Goal: Task Accomplishment & Management: Use online tool/utility

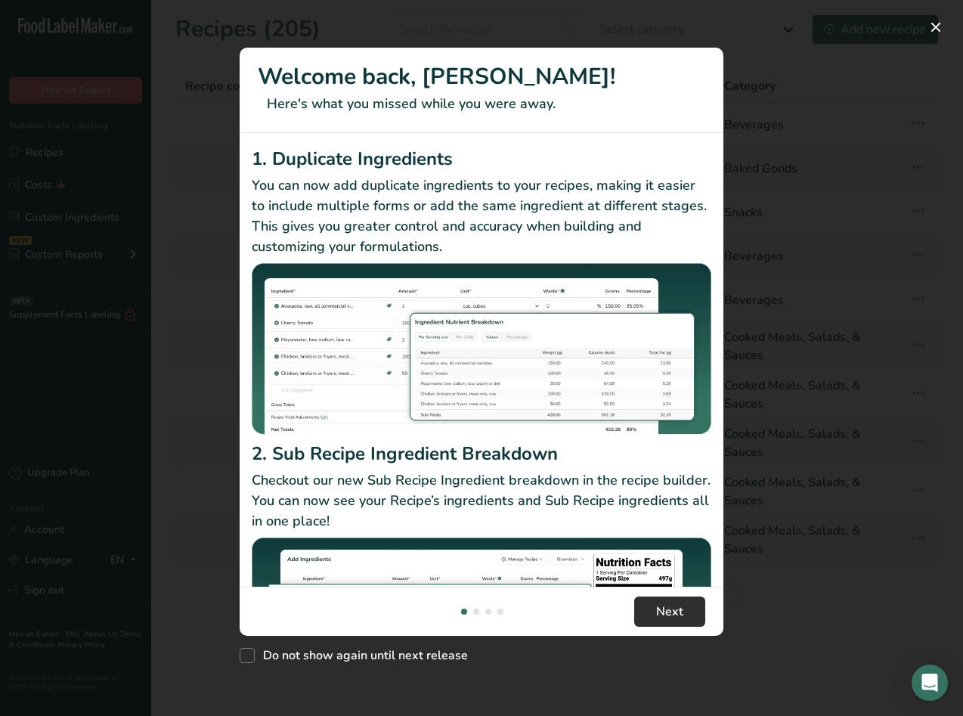
click at [689, 618] on button "Next" at bounding box center [669, 611] width 71 height 30
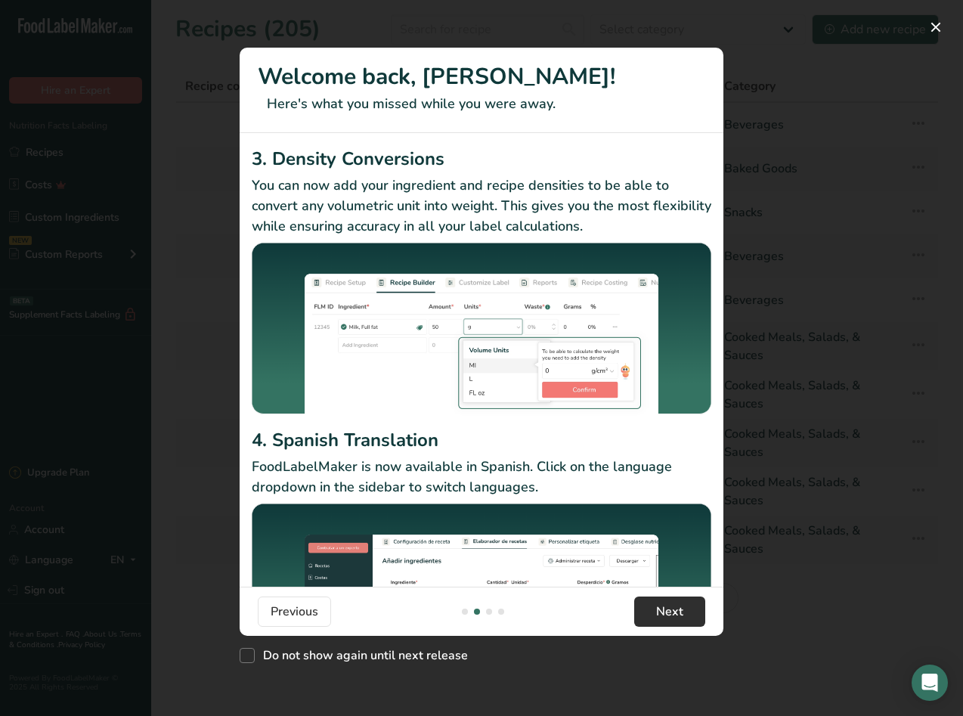
click at [667, 611] on span "Next" at bounding box center [669, 611] width 27 height 18
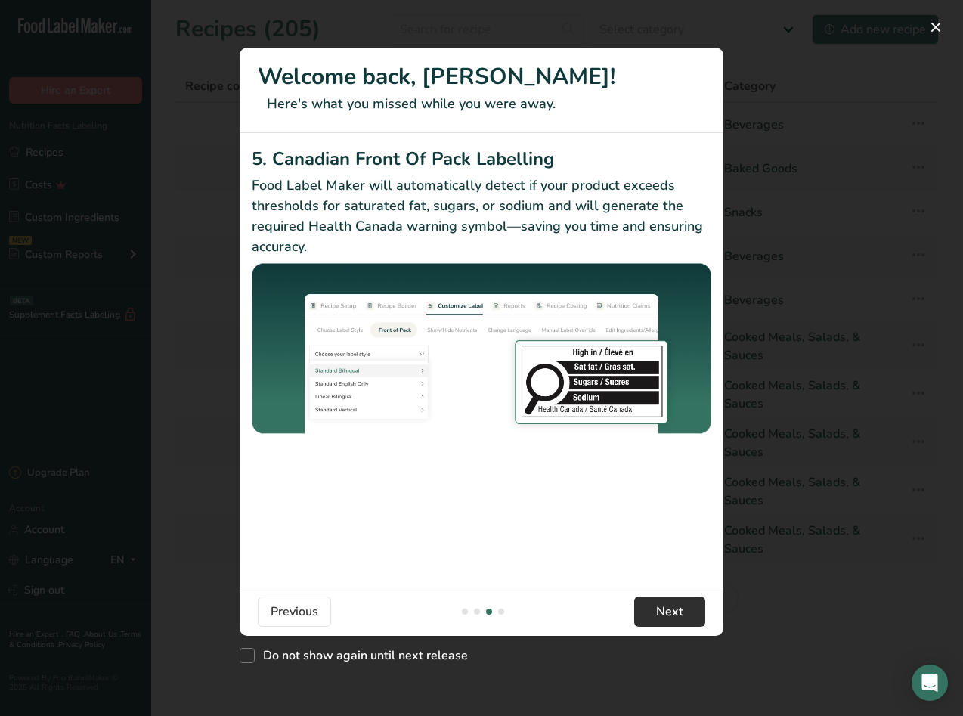
click at [658, 611] on span "Next" at bounding box center [669, 611] width 27 height 18
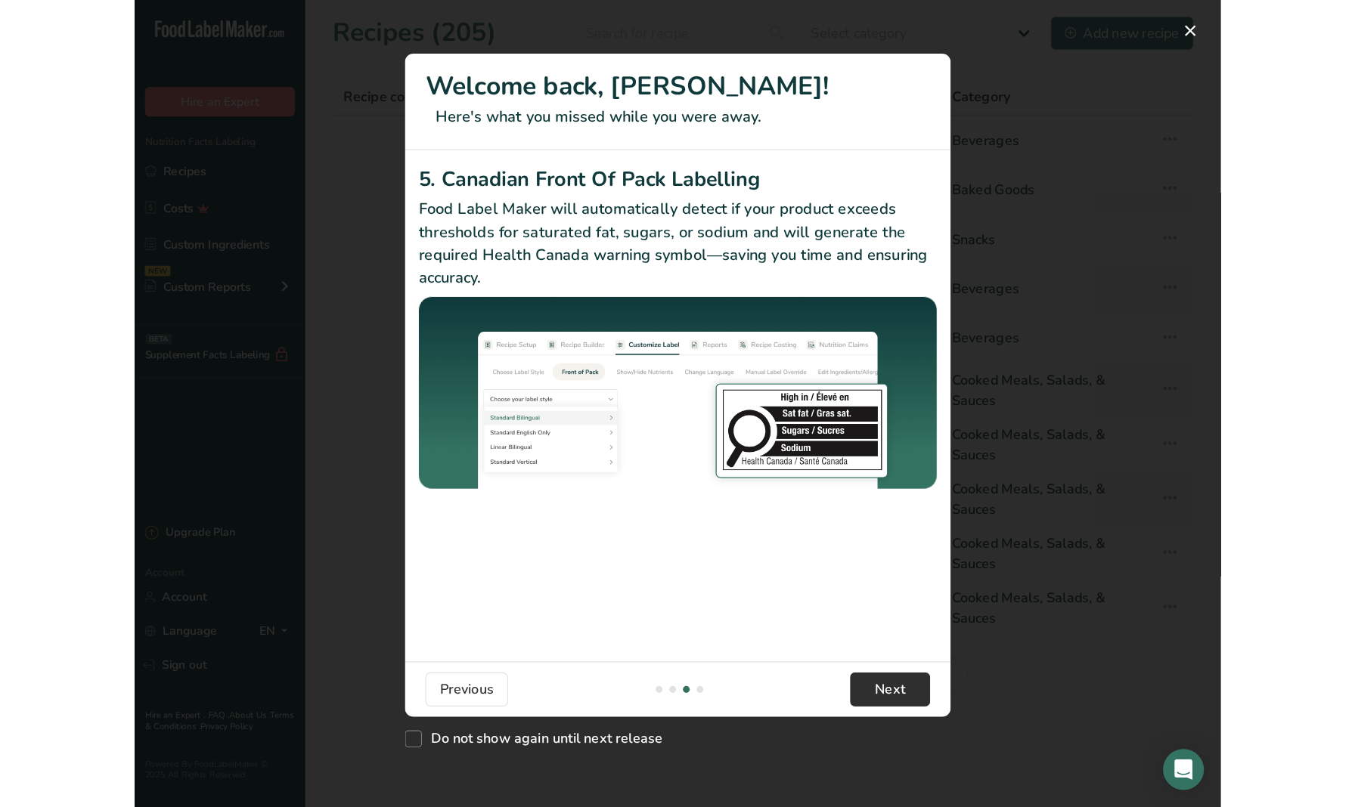
scroll to position [0, 1451]
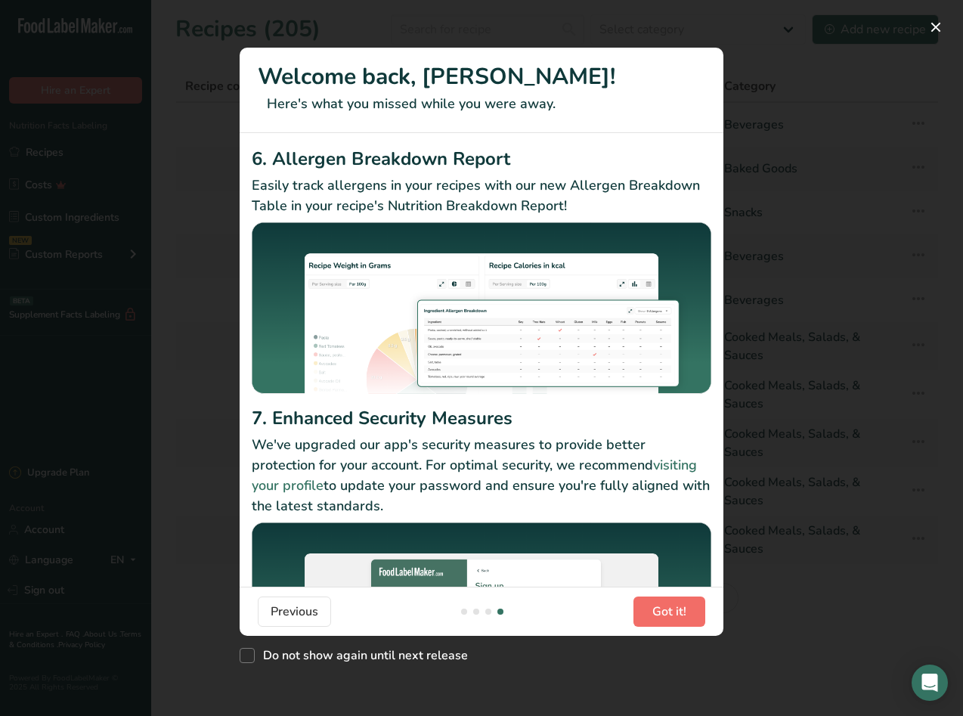
click at [671, 612] on span "Got it!" at bounding box center [669, 611] width 34 height 18
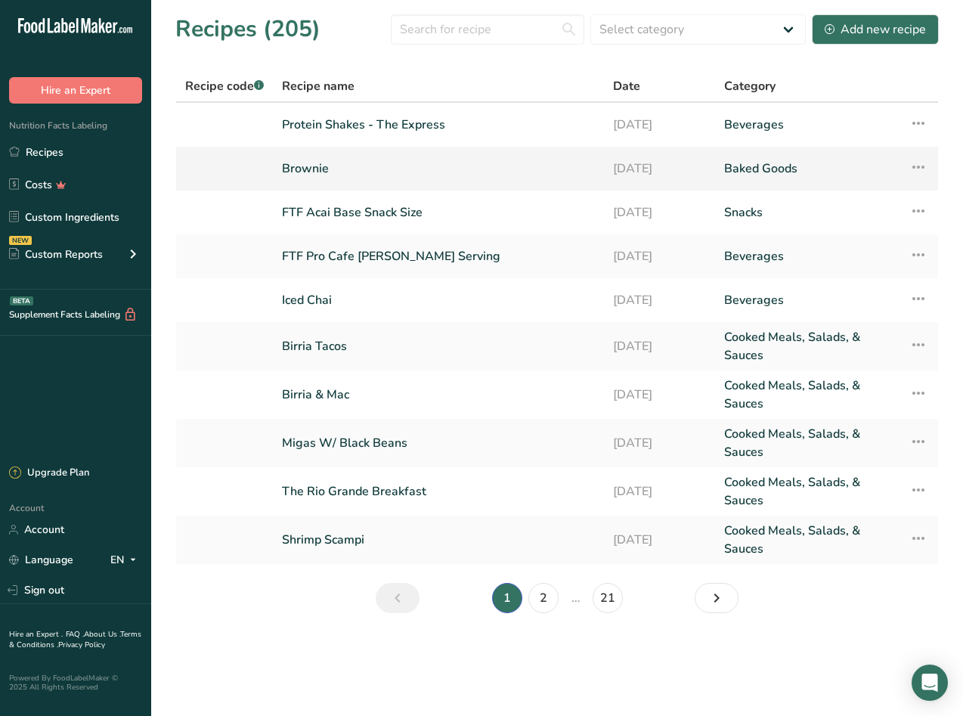
click at [293, 169] on link "Brownie" at bounding box center [438, 169] width 313 height 32
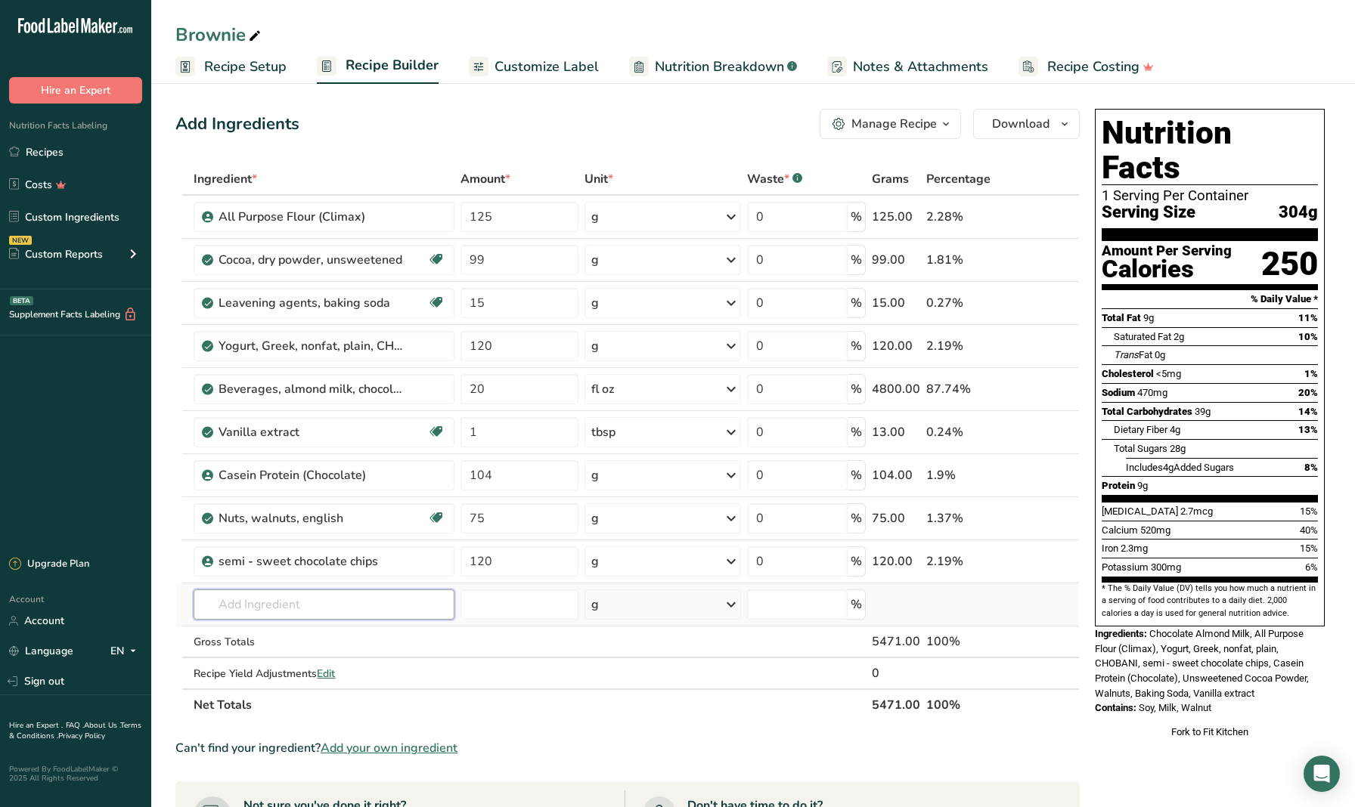
click at [351, 603] on input "text" at bounding box center [324, 605] width 261 height 30
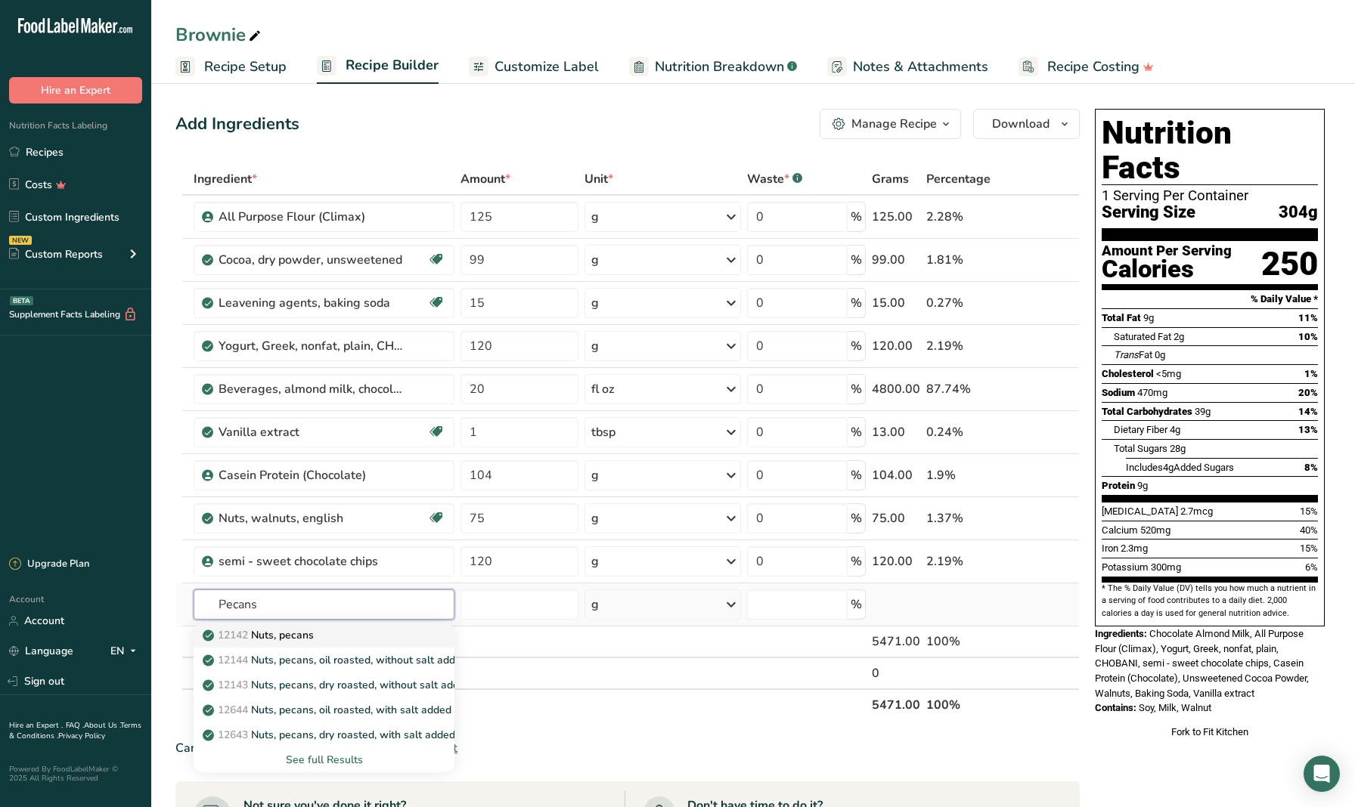
type input "Pecans"
click at [341, 632] on div "12142 Nuts, pecans" at bounding box center [312, 635] width 212 height 16
type input "Nuts, pecans"
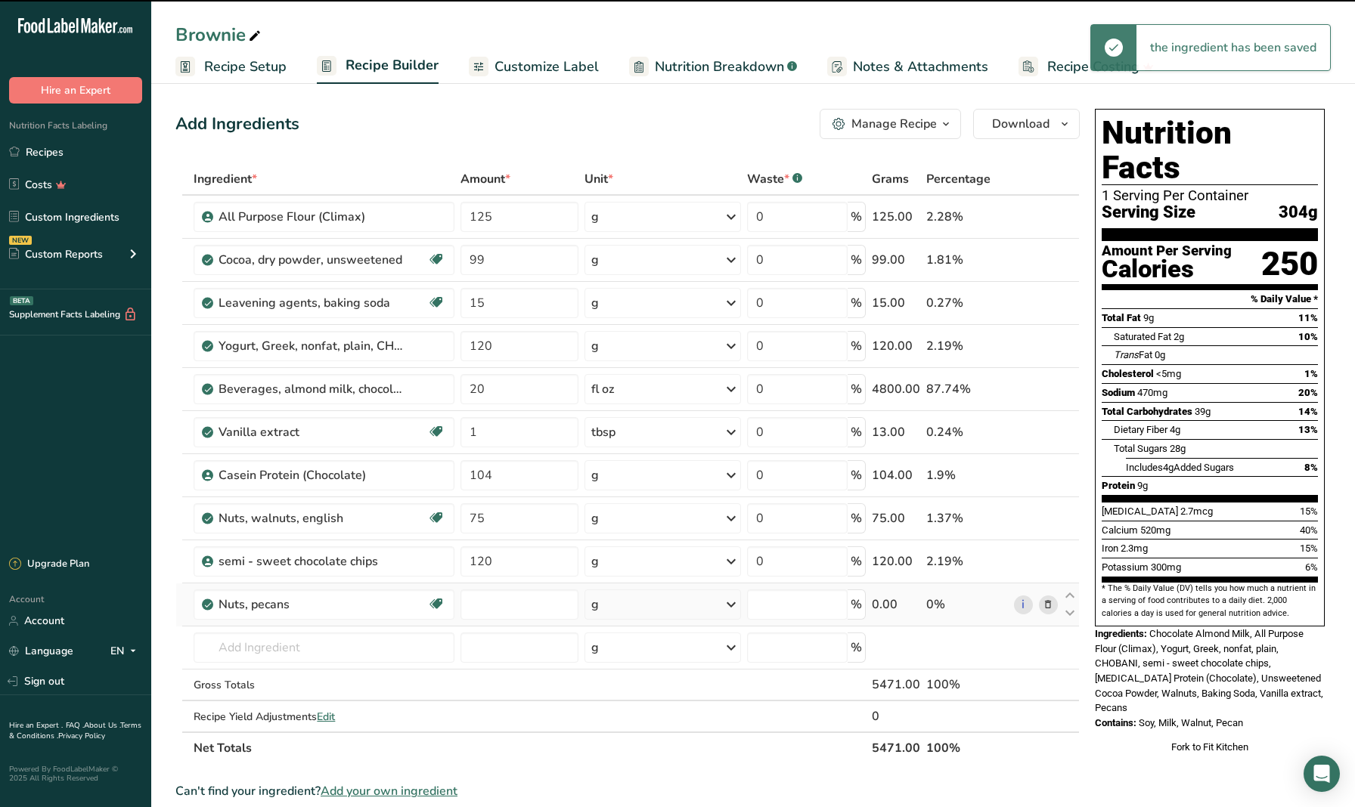
type input "0"
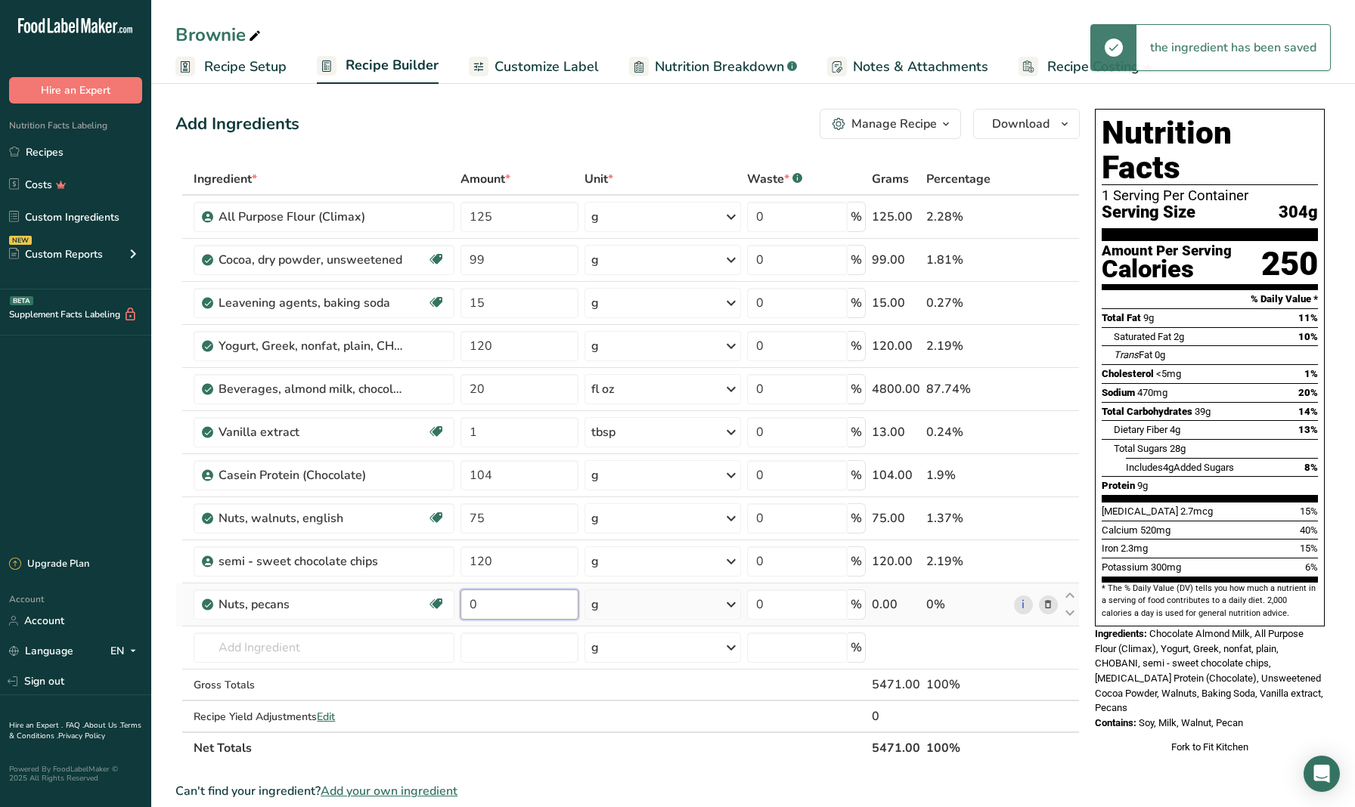
click at [509, 608] on input "0" at bounding box center [519, 605] width 118 height 30
type input "75"
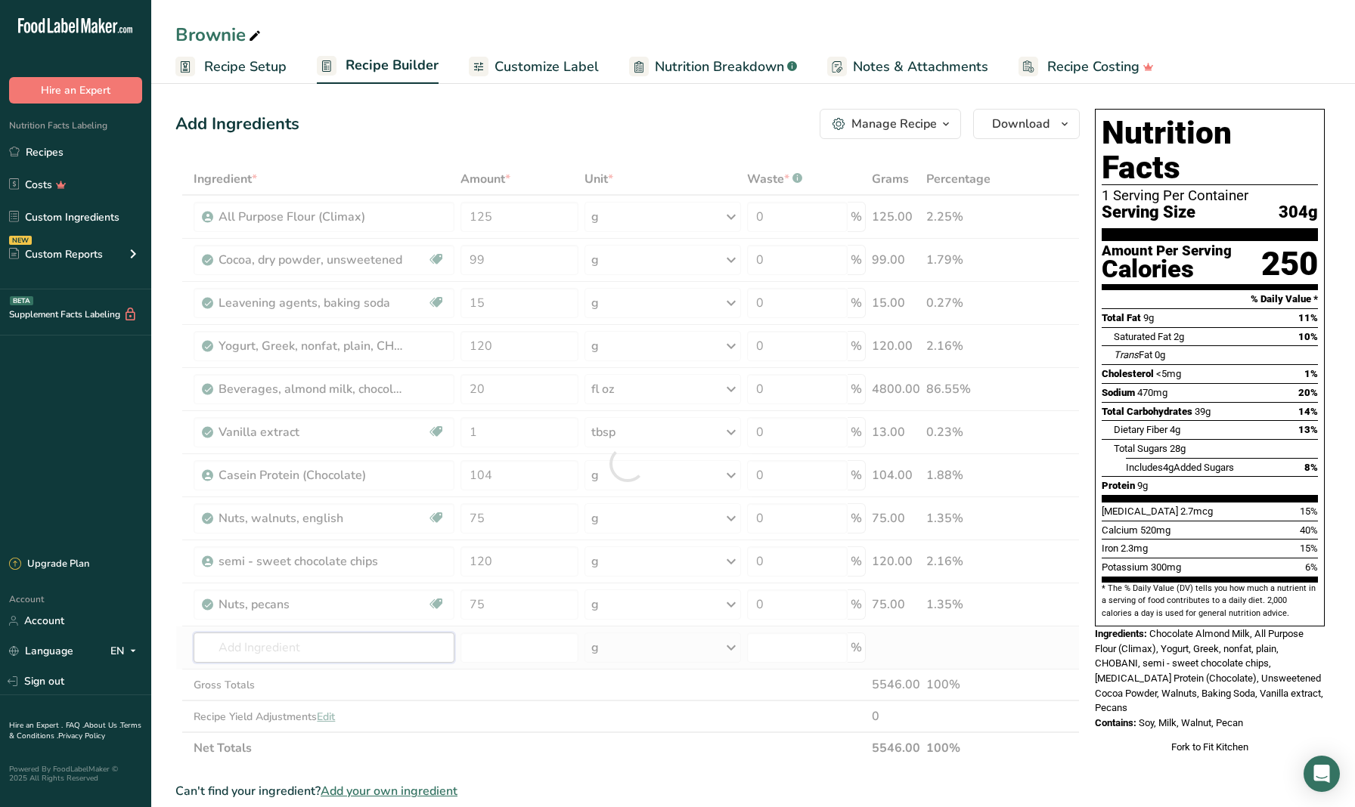
click at [355, 652] on div "Ingredient * Amount * Unit * Waste * .a-a{fill:#347362;}.b-a{fill:#fff;} Grams …" at bounding box center [627, 463] width 904 height 601
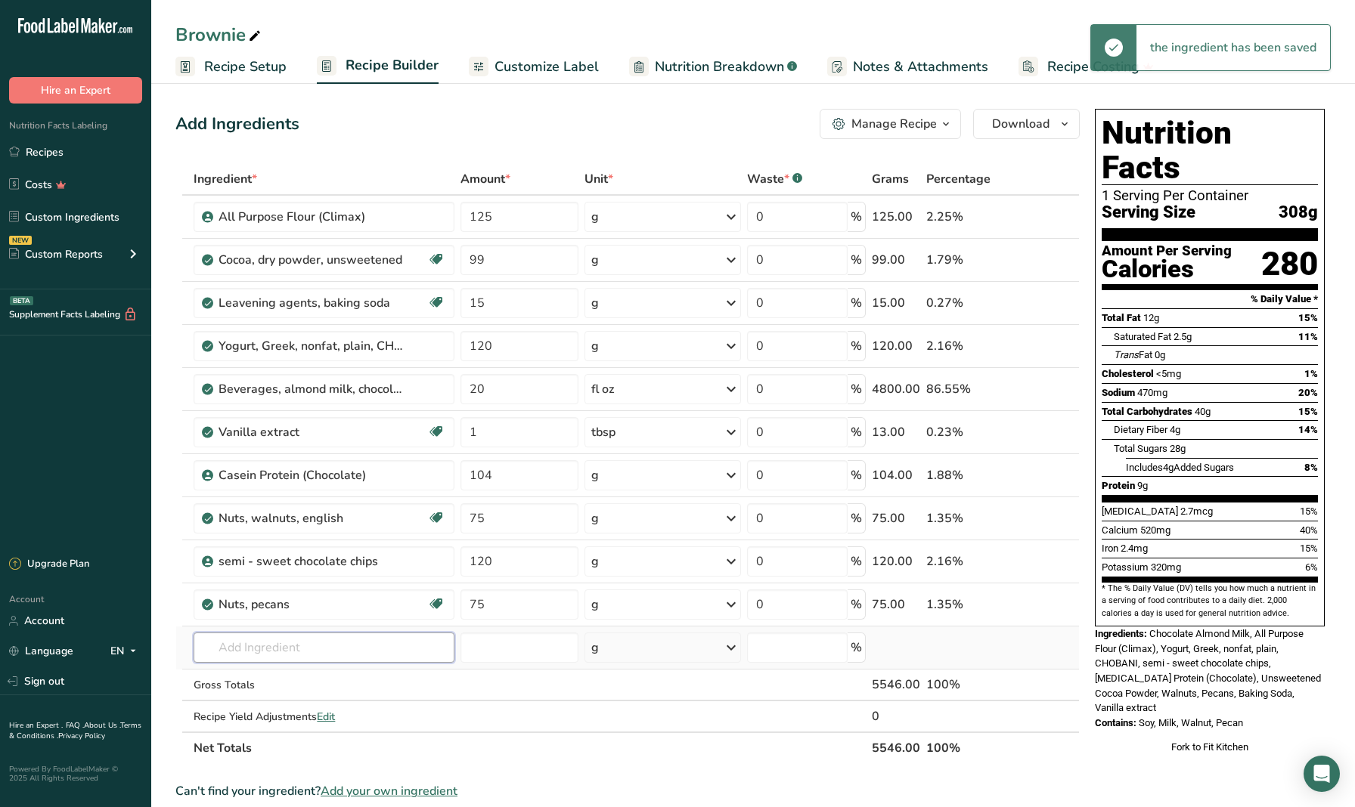
click at [332, 652] on input "text" at bounding box center [324, 648] width 261 height 30
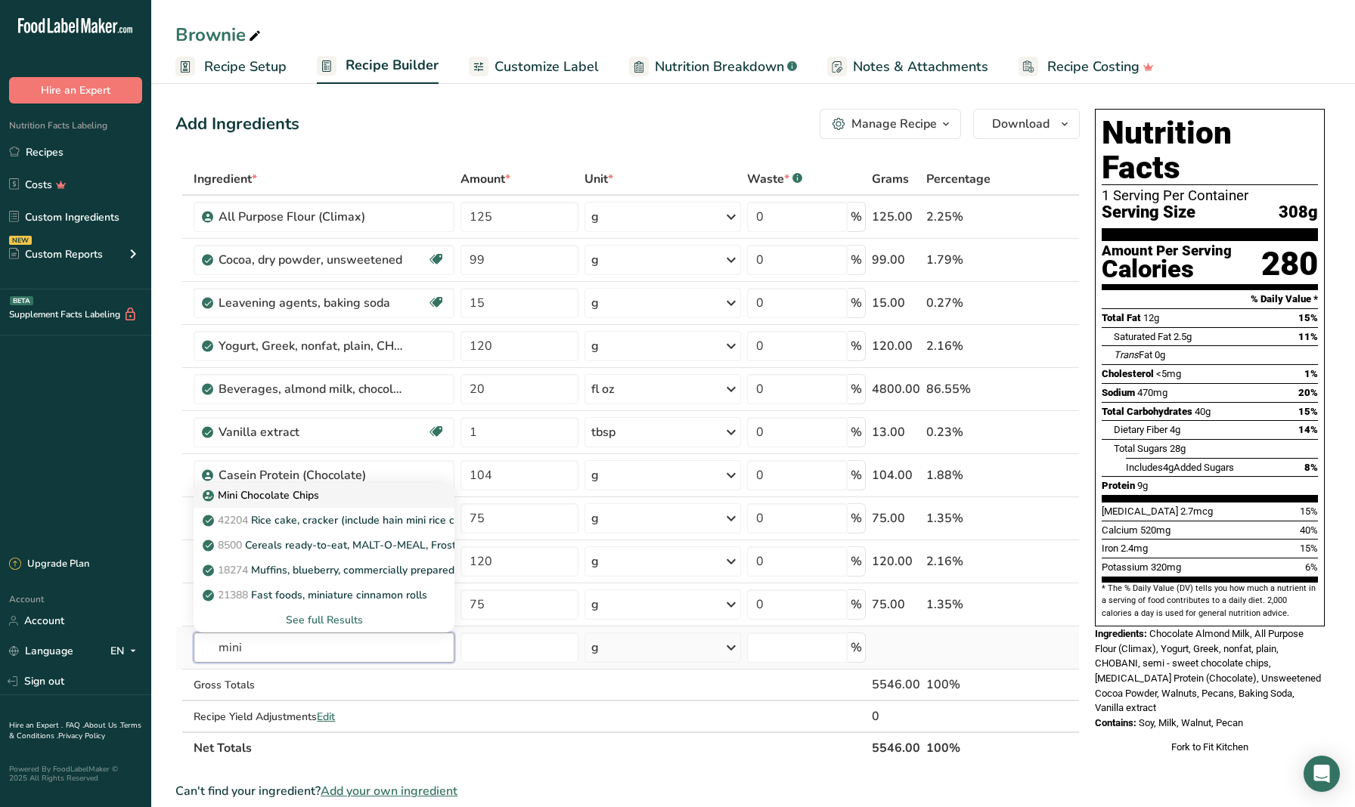
type input "mini"
click at [306, 497] on p "Mini Chocolate Chips" at bounding box center [262, 496] width 113 height 16
type input "Mini Chocolate Chips"
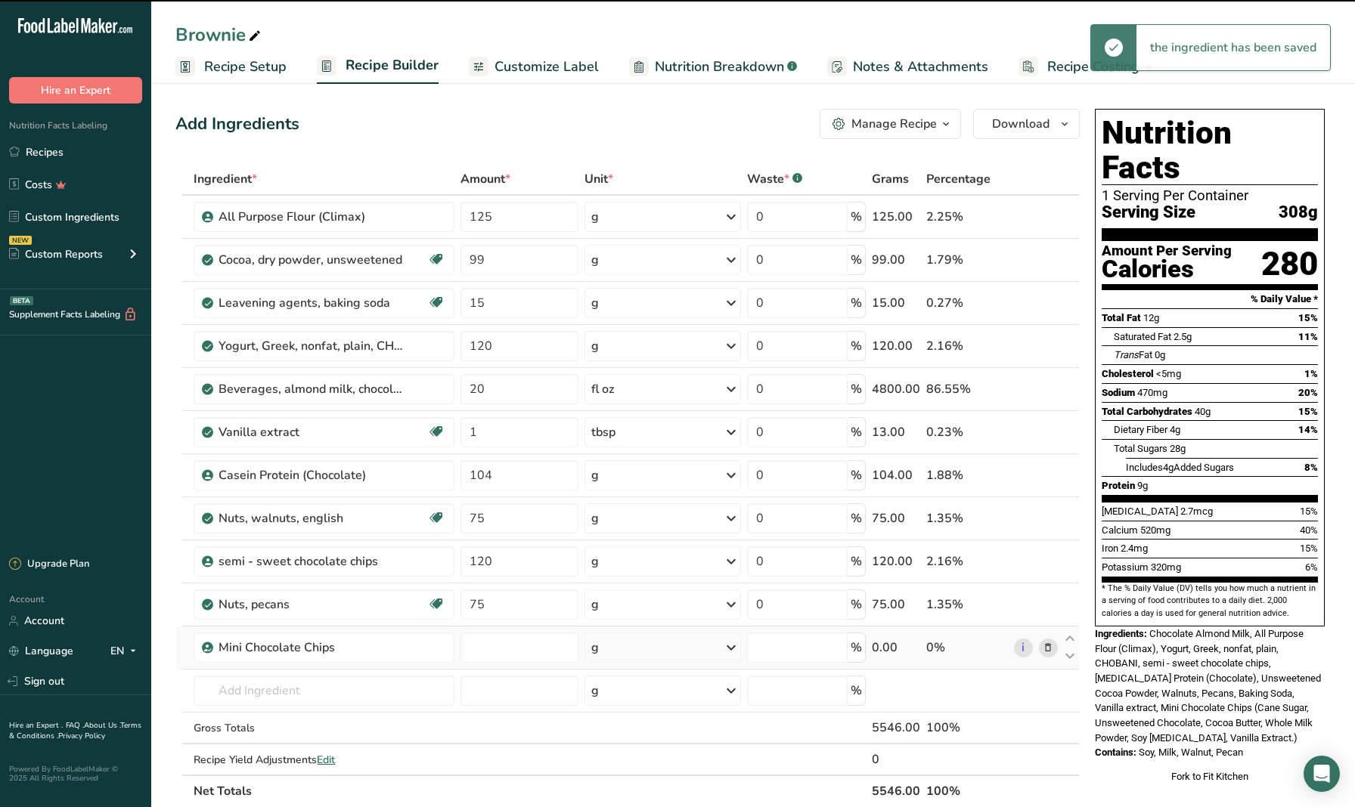
type input "0"
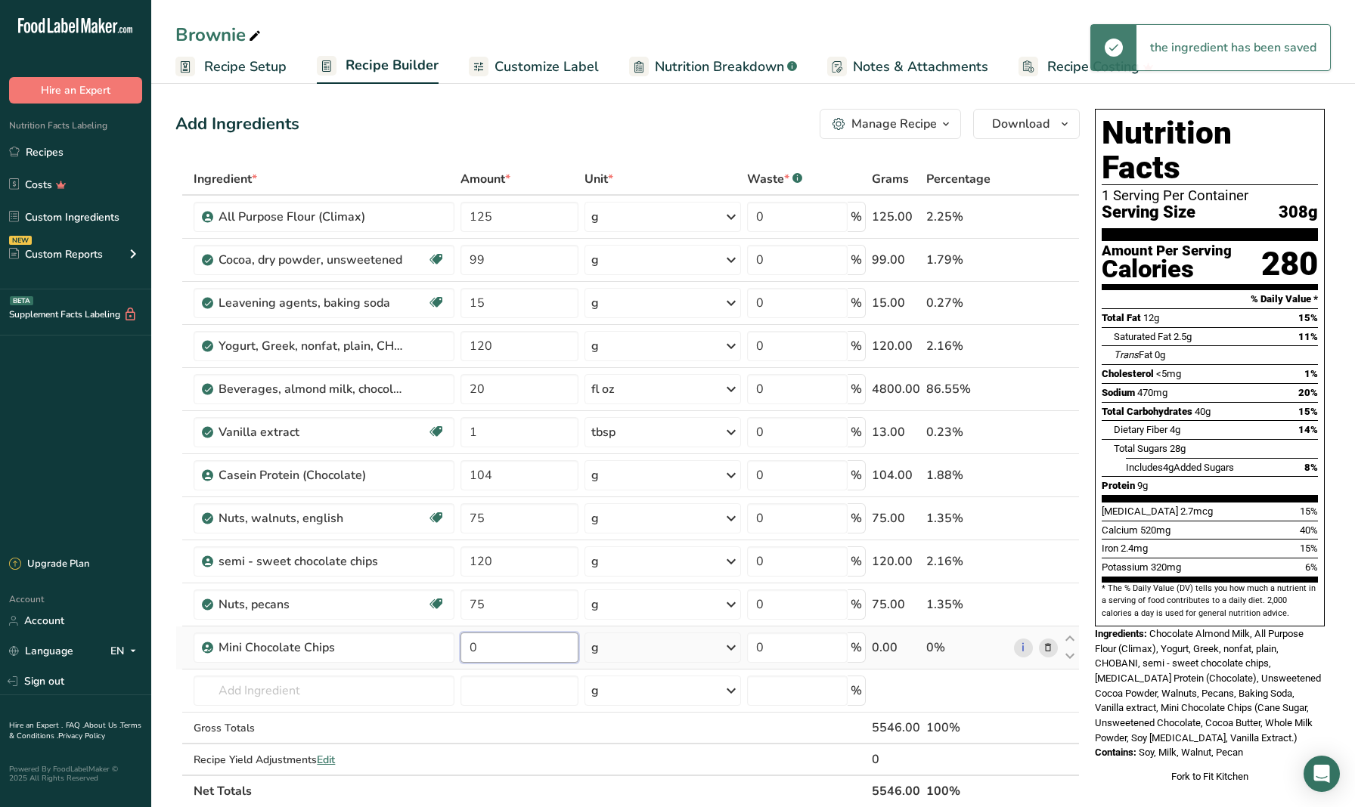
click at [497, 643] on input "0" at bounding box center [519, 648] width 118 height 30
type input "120"
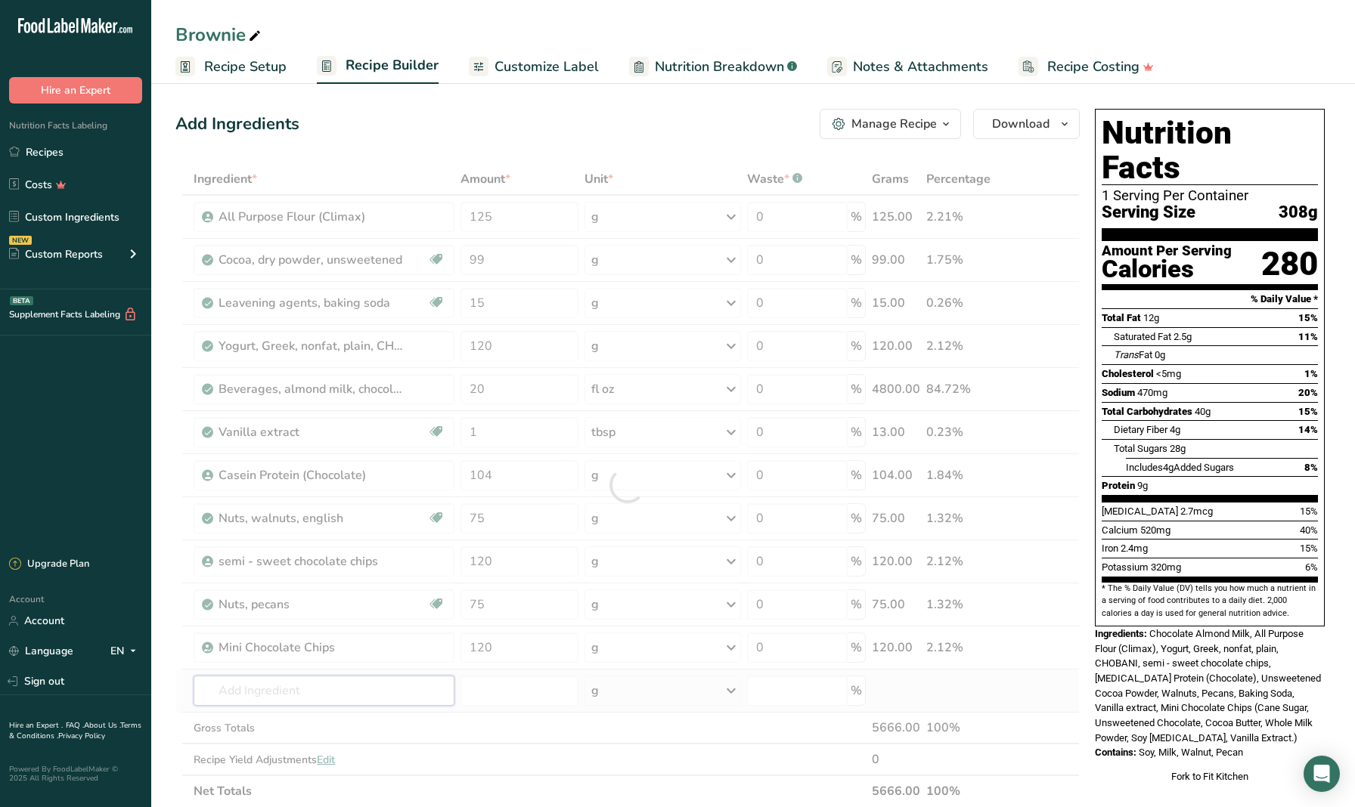
click at [413, 691] on div "Ingredient * Amount * Unit * Waste * .a-a{fill:#347362;}.b-a{fill:#fff;} Grams …" at bounding box center [627, 485] width 904 height 644
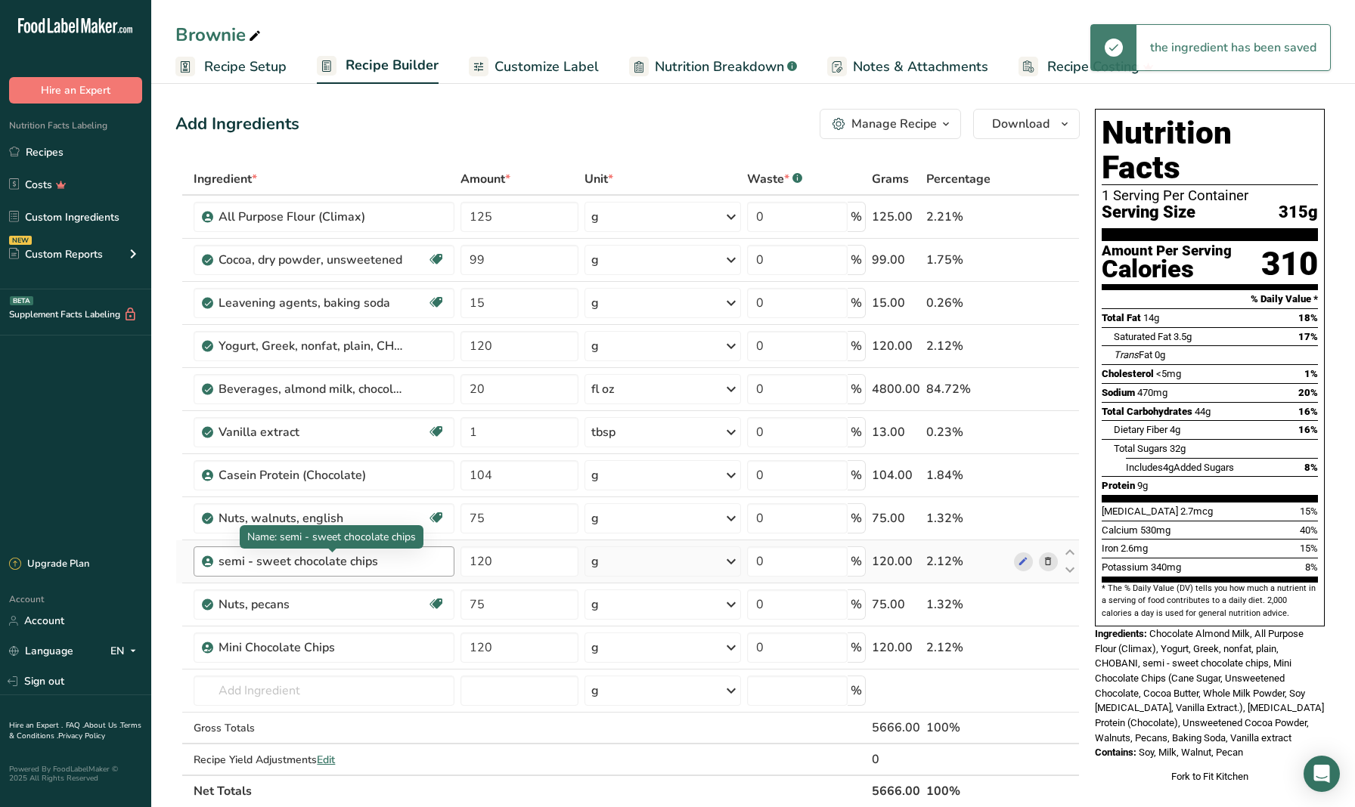
click at [407, 560] on div "semi - sweet chocolate chips" at bounding box center [312, 562] width 189 height 18
click at [962, 562] on icon at bounding box center [1047, 562] width 11 height 16
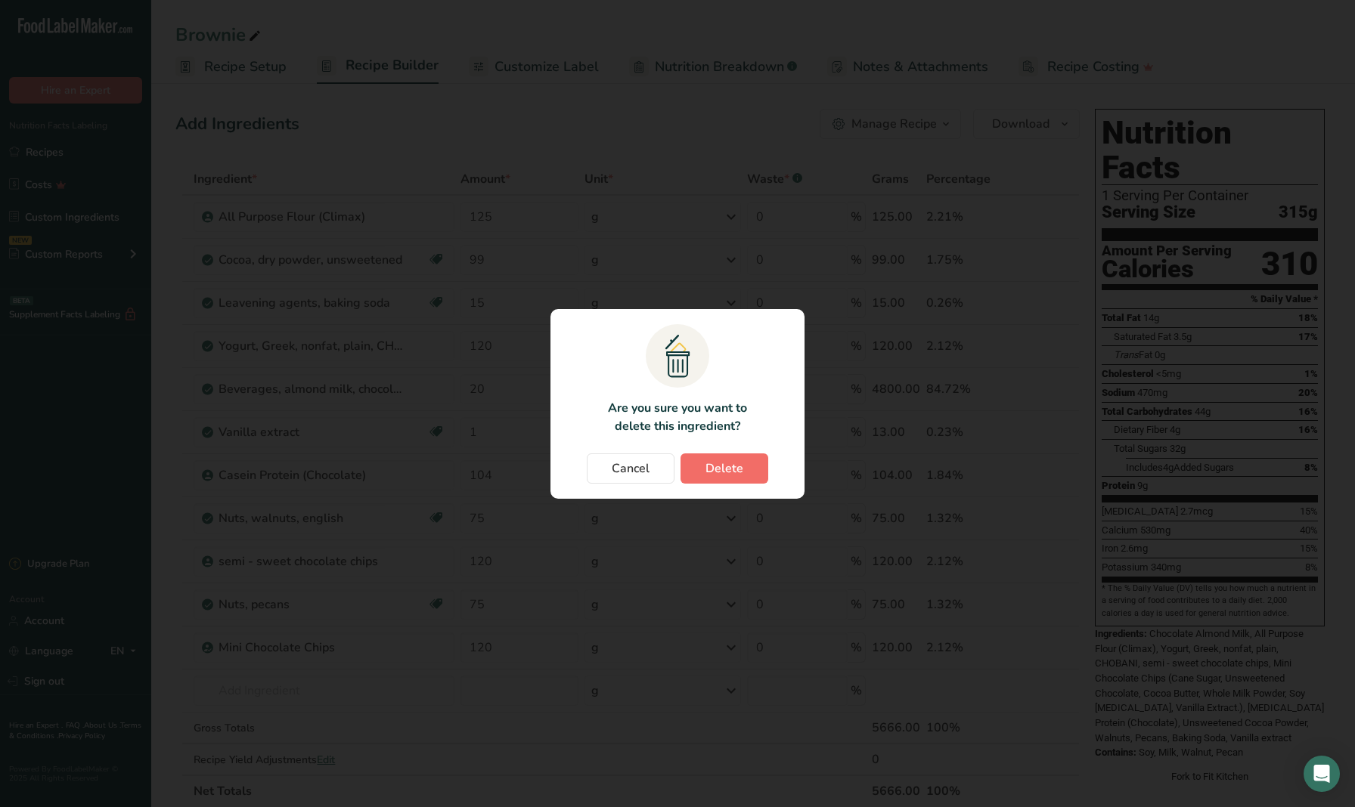
click at [729, 469] on span "Delete" at bounding box center [724, 469] width 38 height 18
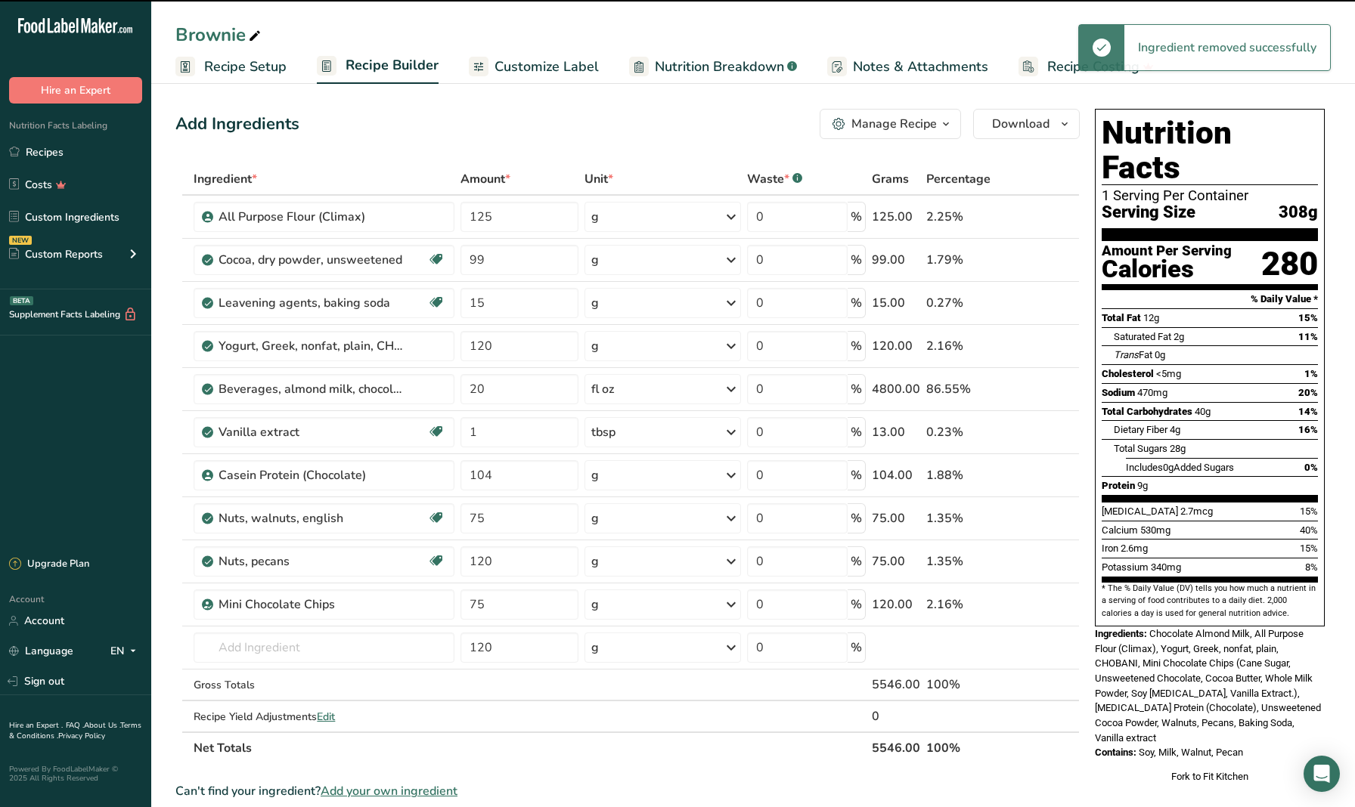
type input "75"
type input "120"
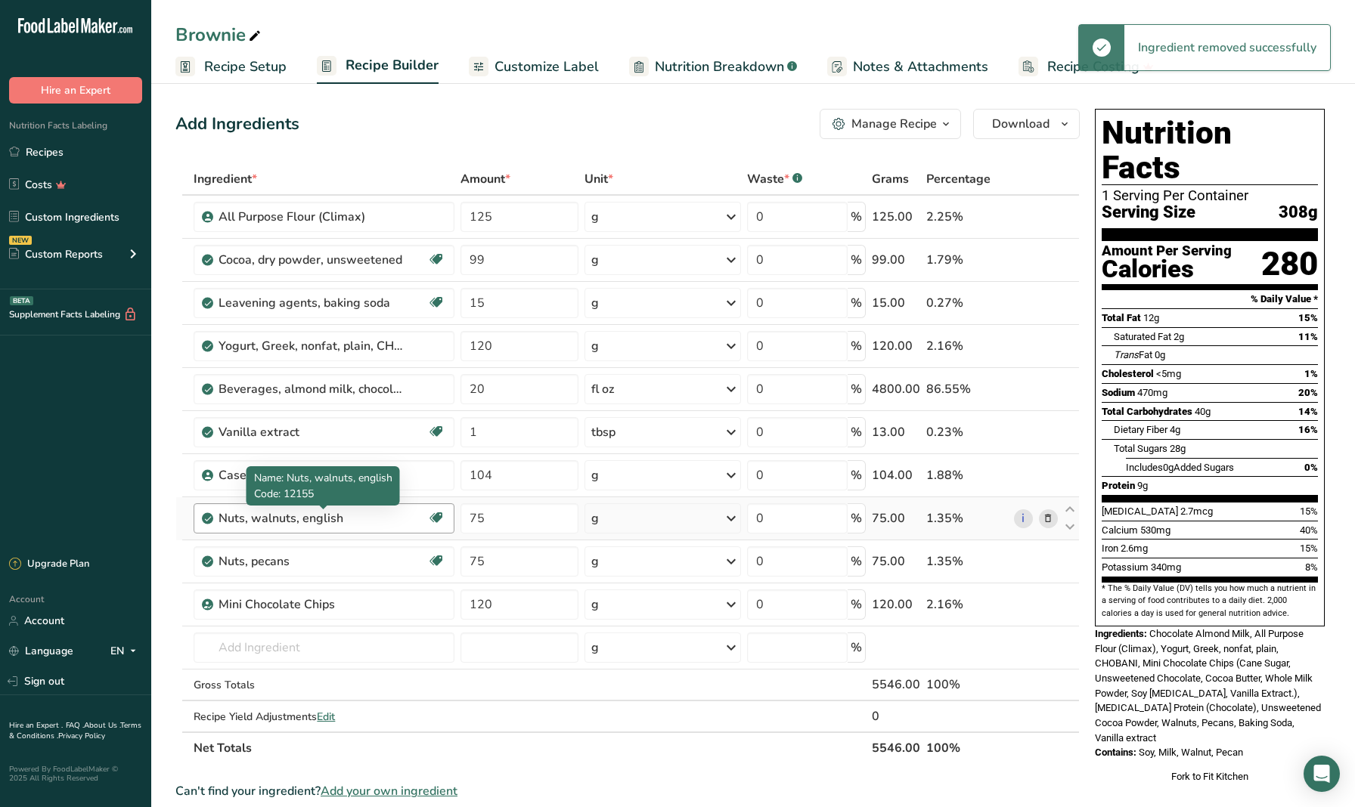
click at [399, 519] on div "Nuts, walnuts, english" at bounding box center [312, 518] width 189 height 18
click at [962, 518] on icon at bounding box center [1047, 519] width 11 height 16
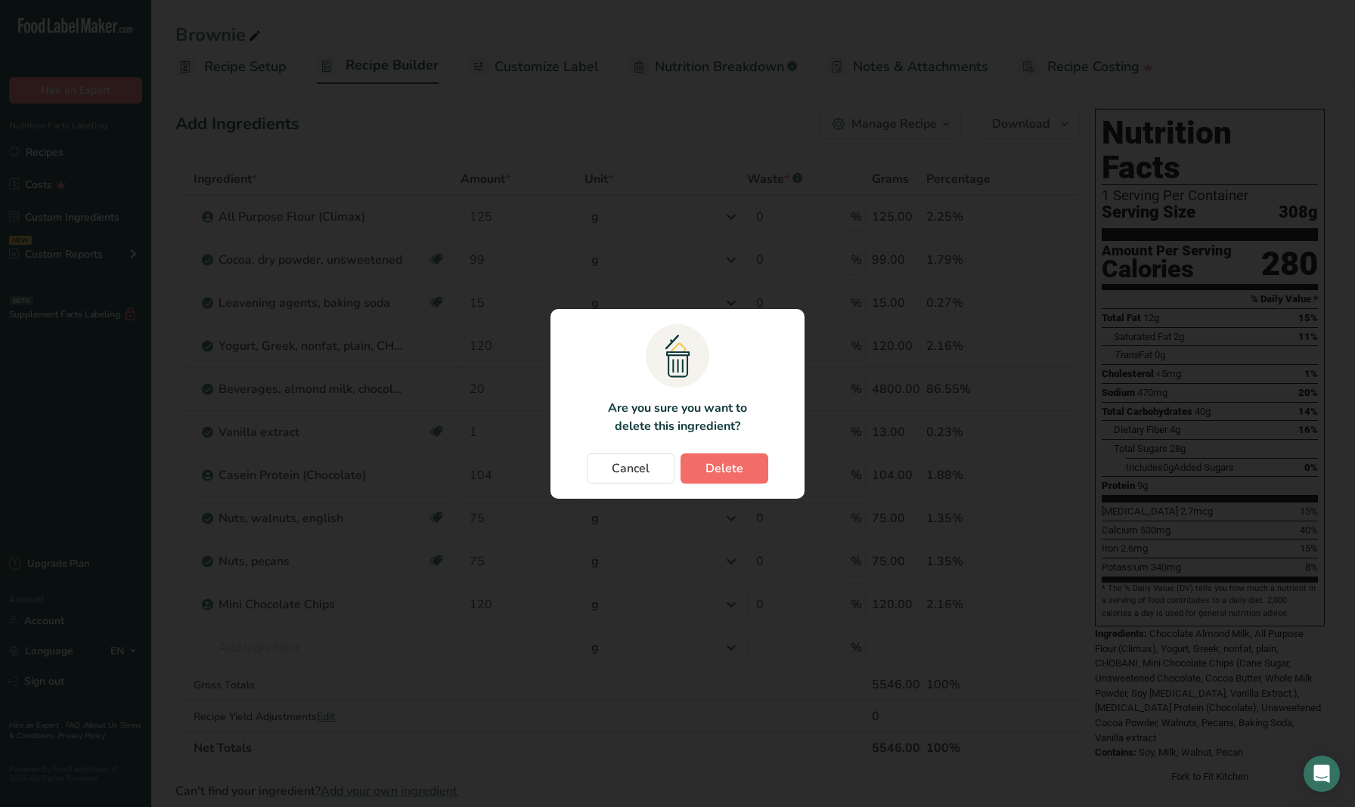
click at [705, 472] on span "Delete" at bounding box center [724, 469] width 38 height 18
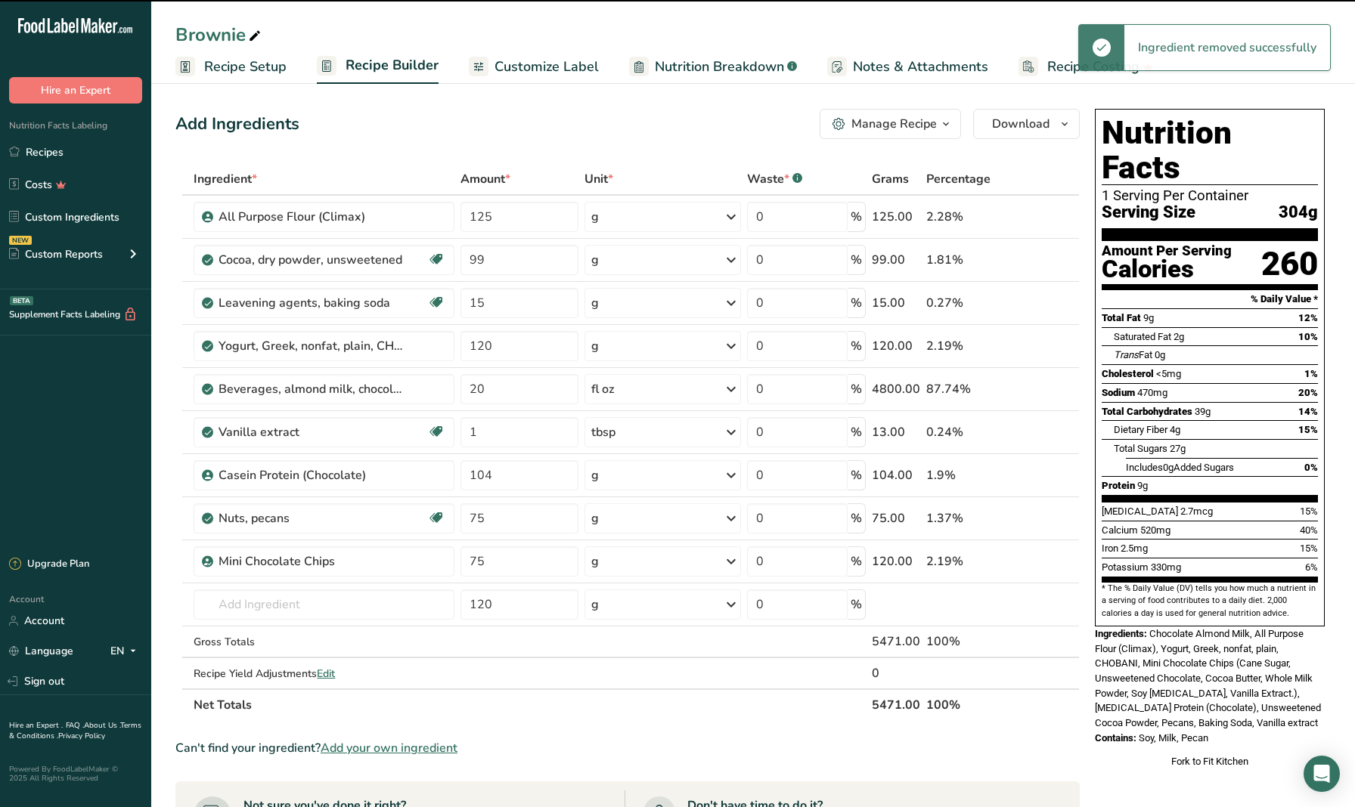
type input "120"
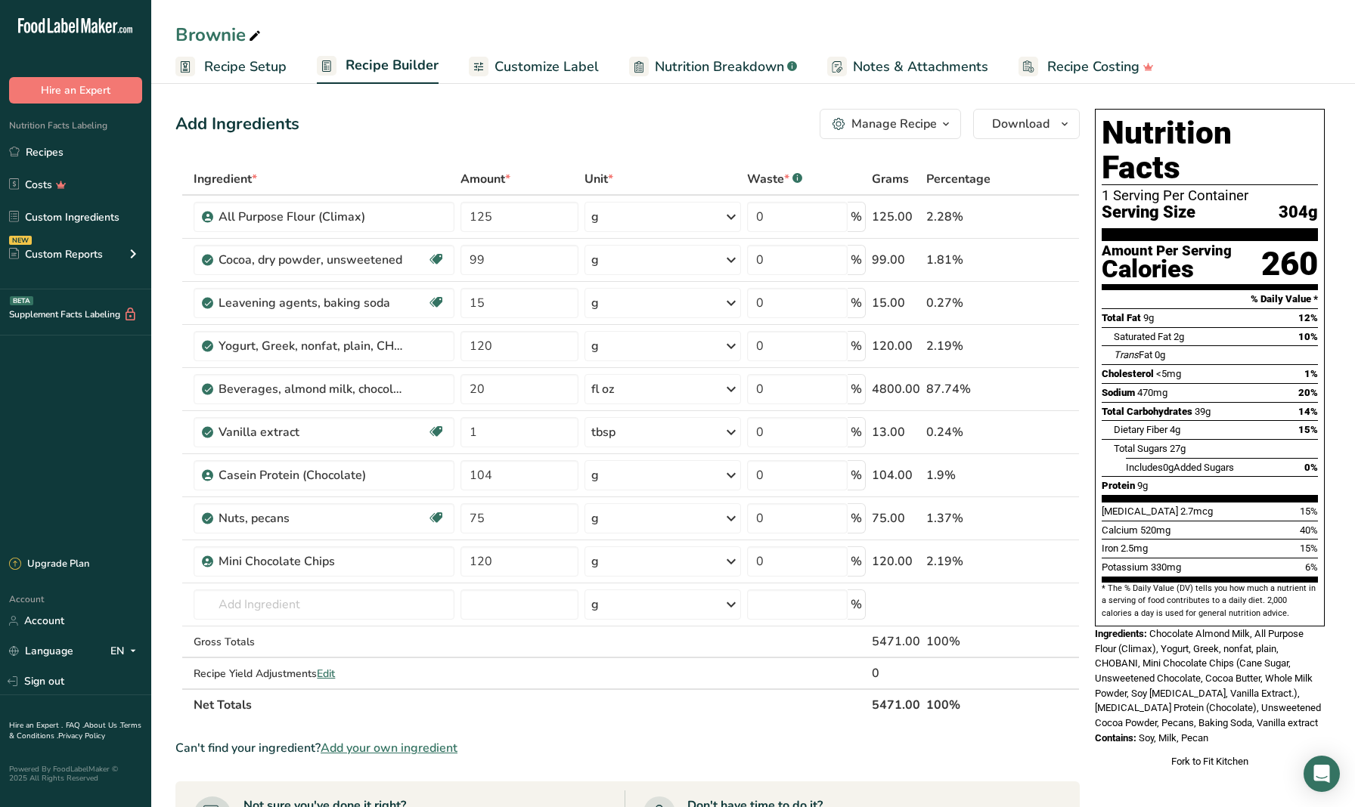
click at [163, 548] on section "Add Ingredients Manage Recipe Delete Recipe Duplicate Recipe Scale Recipe Save …" at bounding box center [752, 696] width 1203 height 1234
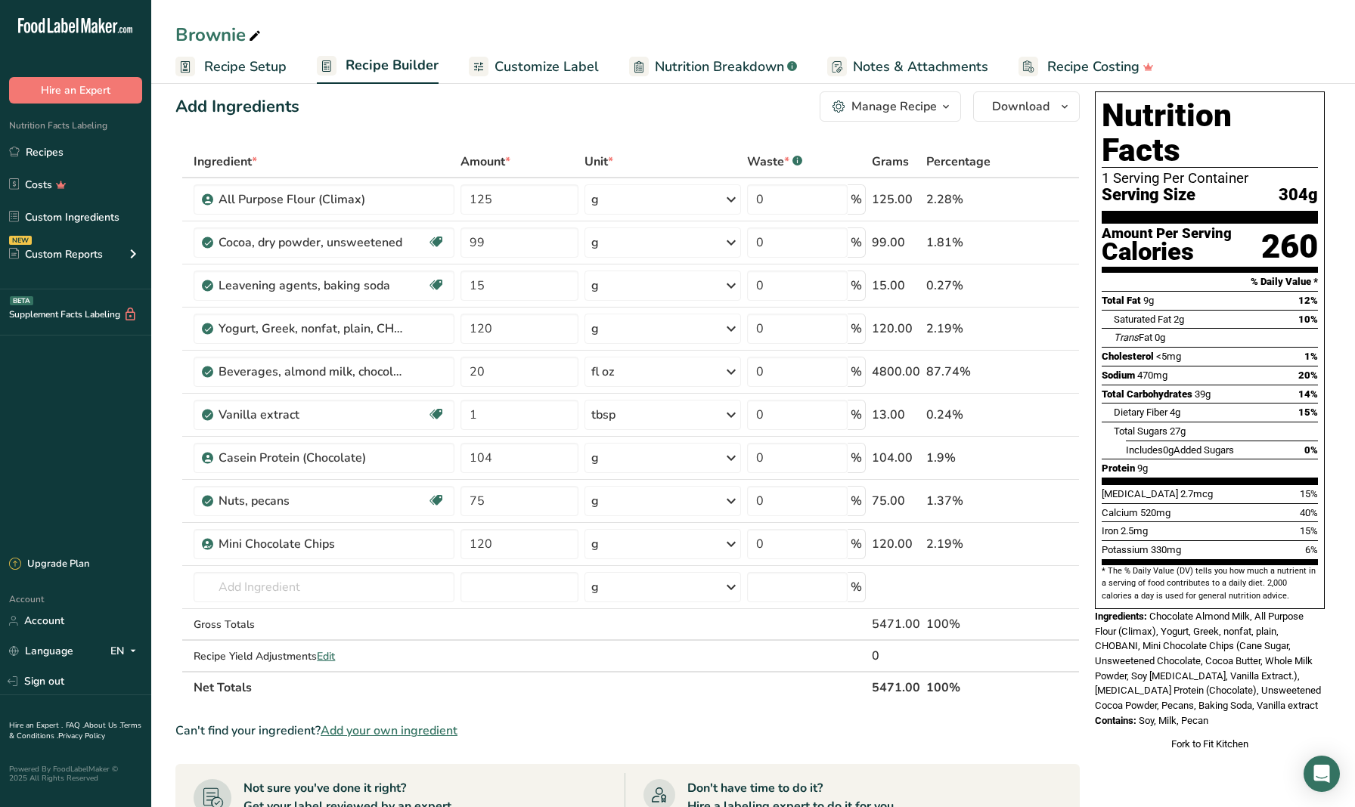
scroll to position [17, 0]
click at [277, 590] on input "text" at bounding box center [324, 587] width 261 height 30
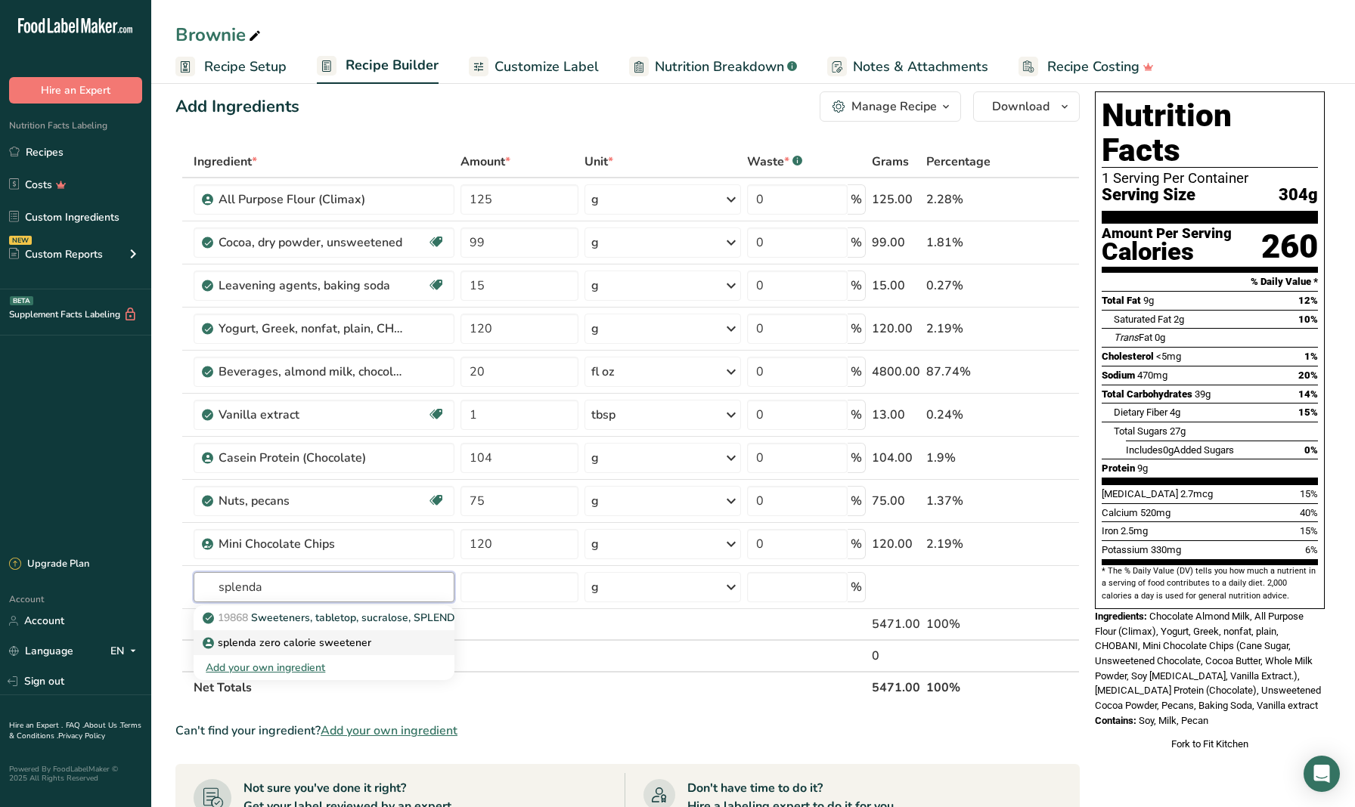
type input "splenda"
click at [269, 640] on p "splenda zero calorie sweetener" at bounding box center [289, 643] width 166 height 16
type input "splenda zero calorie sweetener"
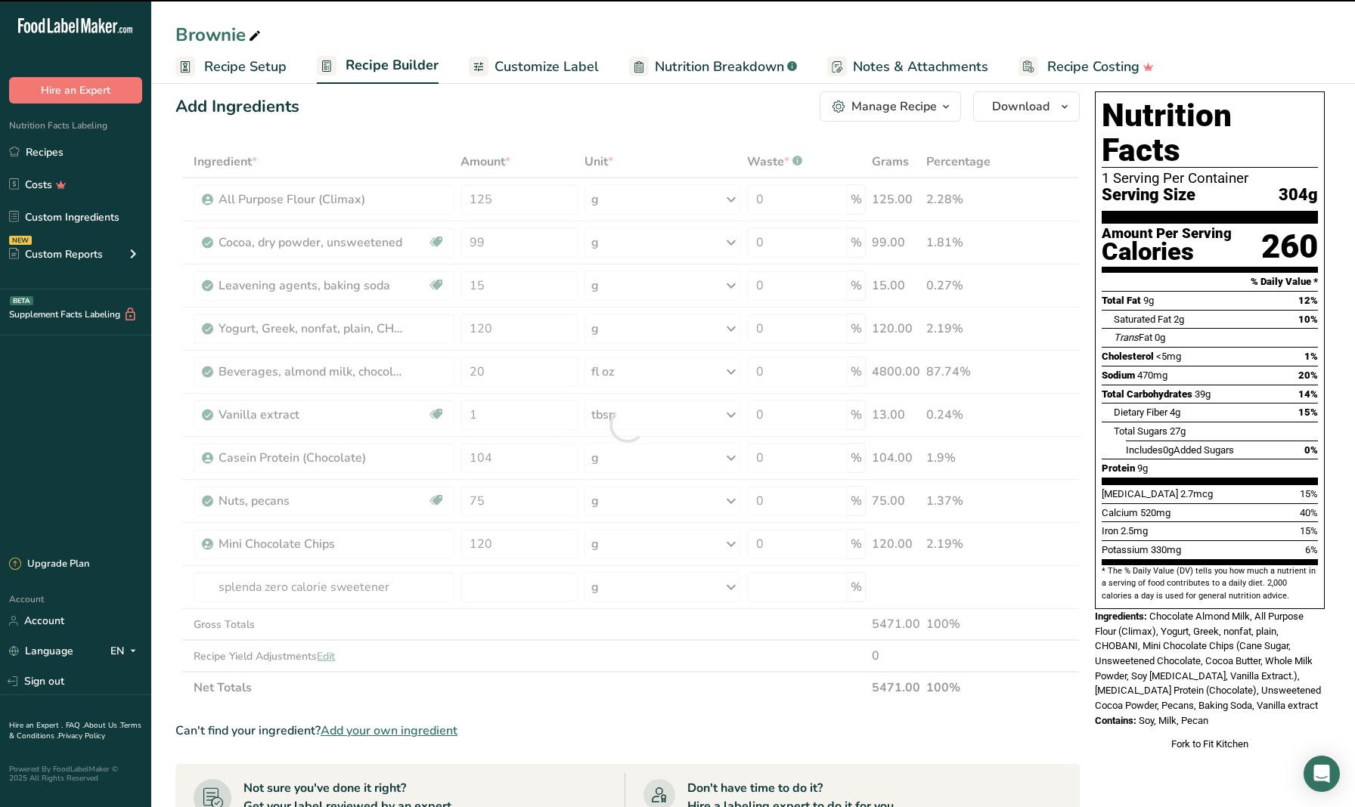
click at [492, 588] on div at bounding box center [627, 425] width 904 height 558
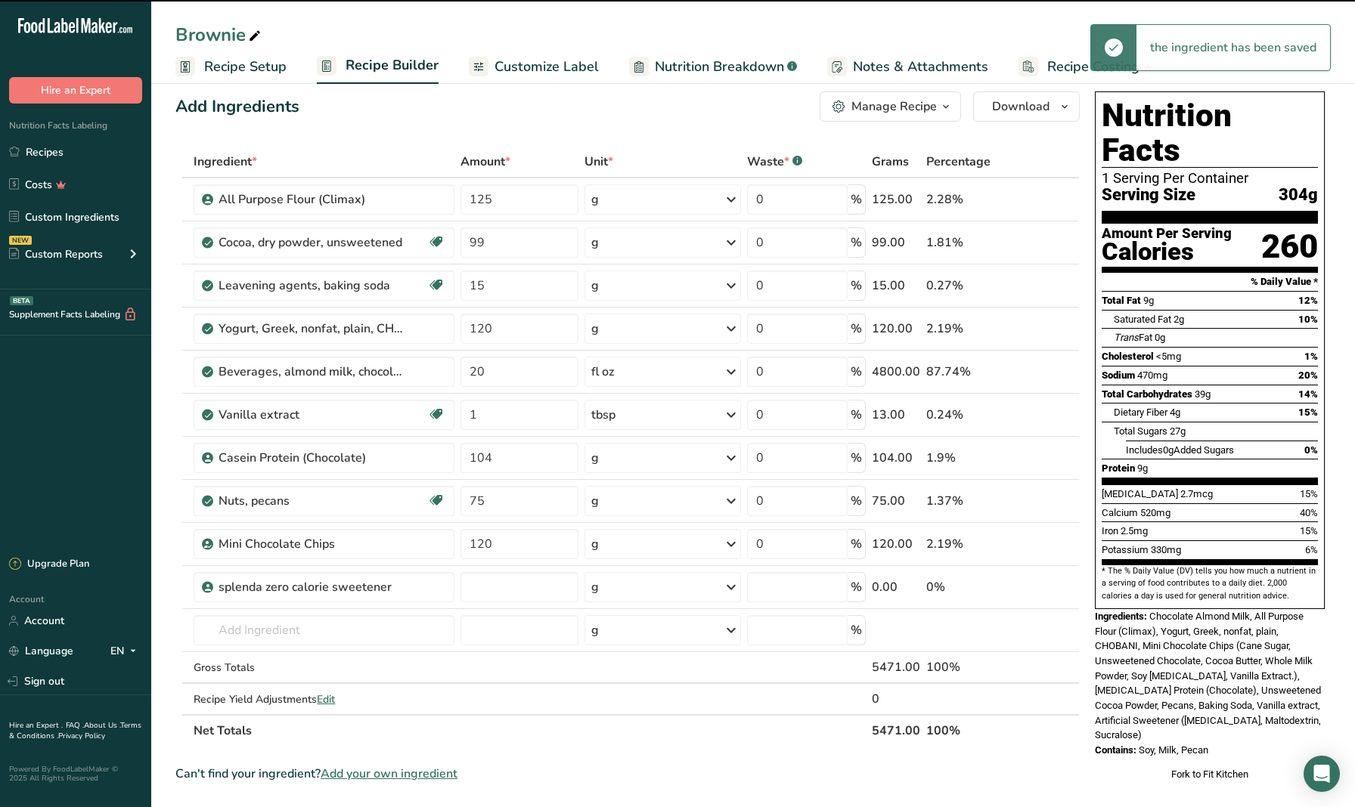
type input "0"
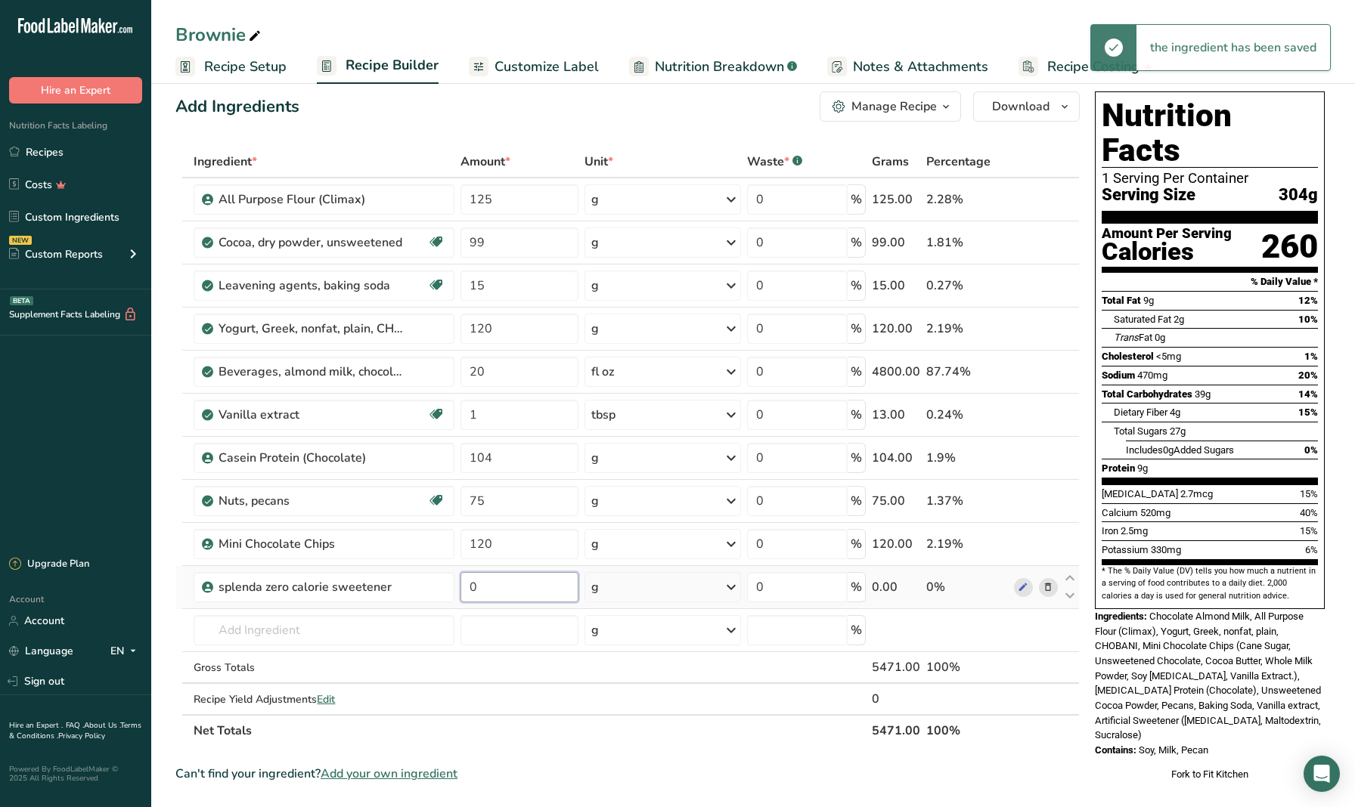
click at [509, 590] on input "0" at bounding box center [519, 587] width 118 height 30
type input "50"
click at [168, 549] on section "Add Ingredients Manage Recipe Delete Recipe Duplicate Recipe Scale Recipe Save …" at bounding box center [752, 699] width 1203 height 1277
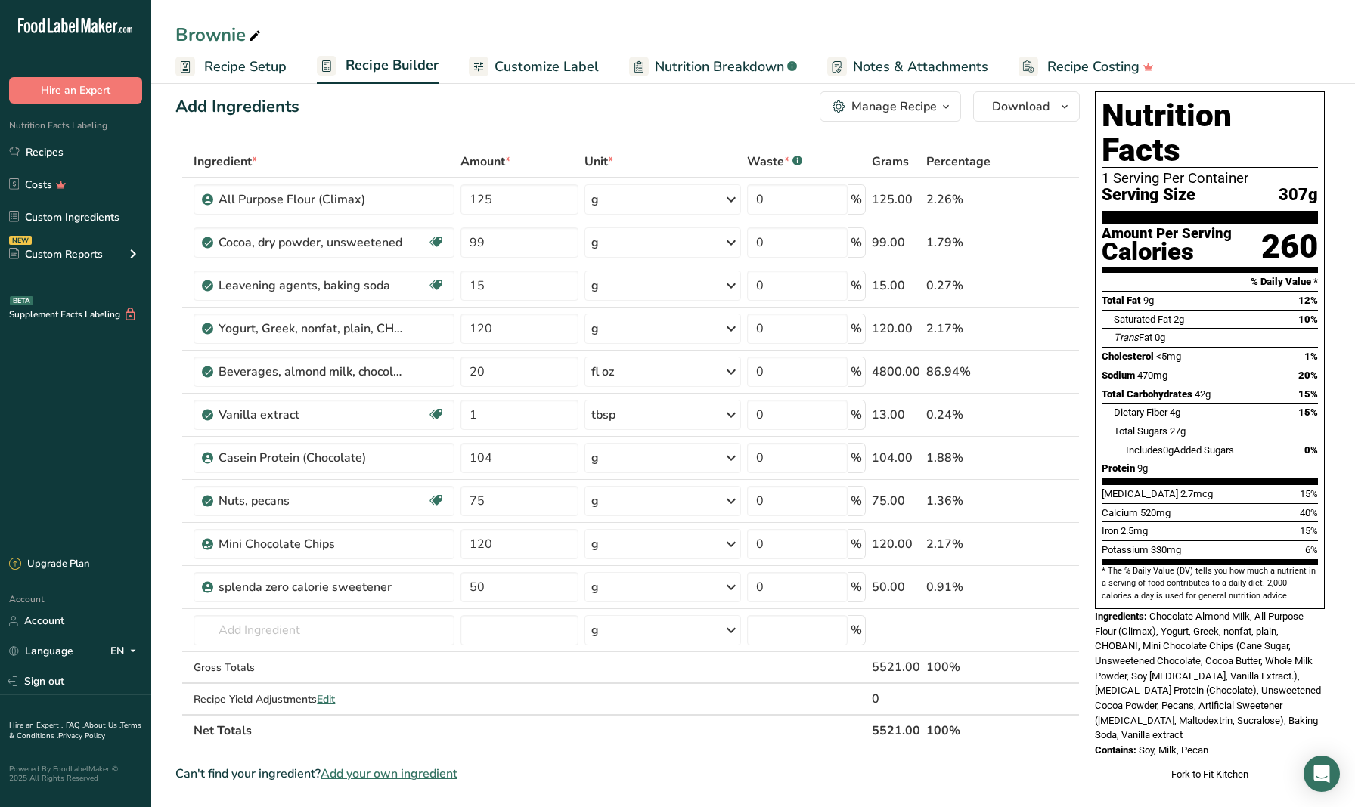
click at [169, 554] on section "Add Ingredients Manage Recipe Delete Recipe Duplicate Recipe Scale Recipe Save …" at bounding box center [752, 699] width 1203 height 1277
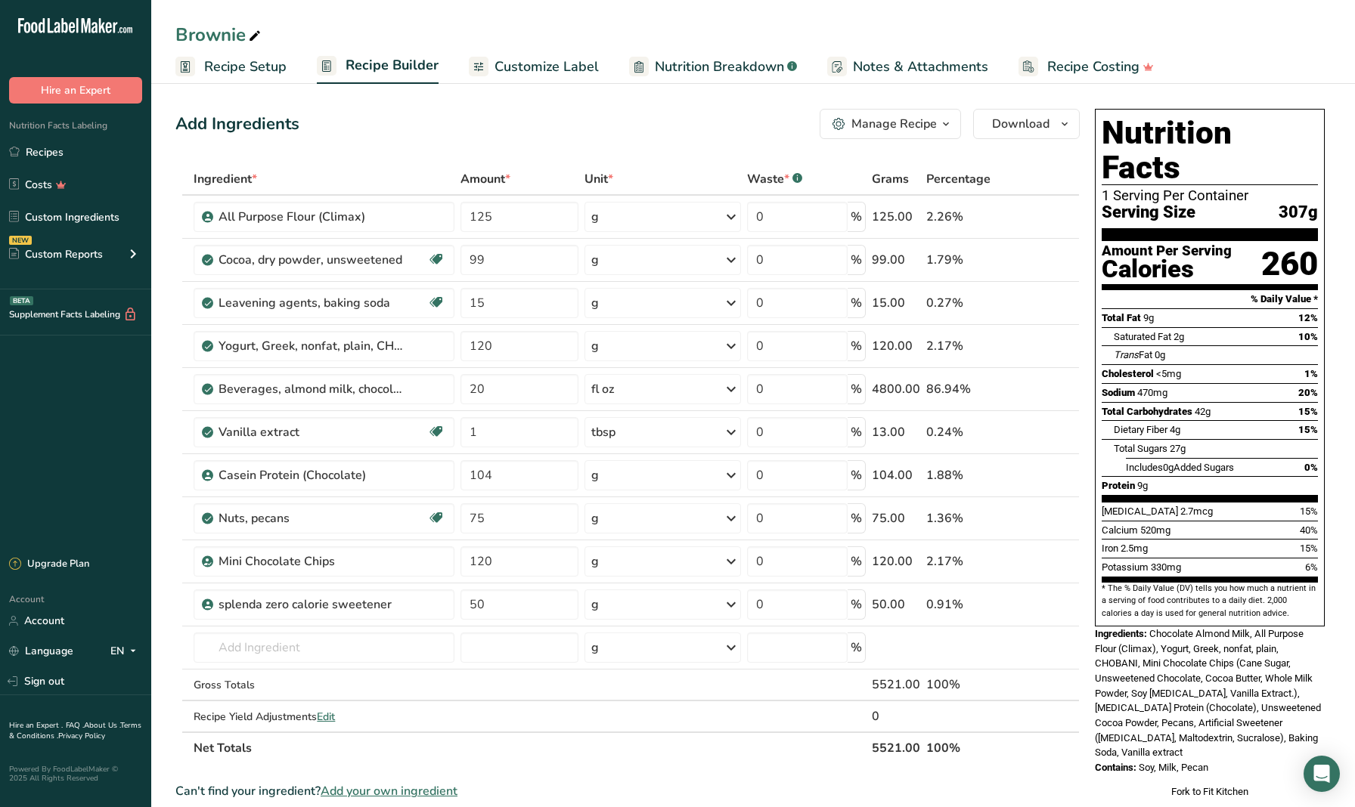
scroll to position [0, 0]
click at [504, 555] on input "120" at bounding box center [519, 562] width 118 height 30
type input "110"
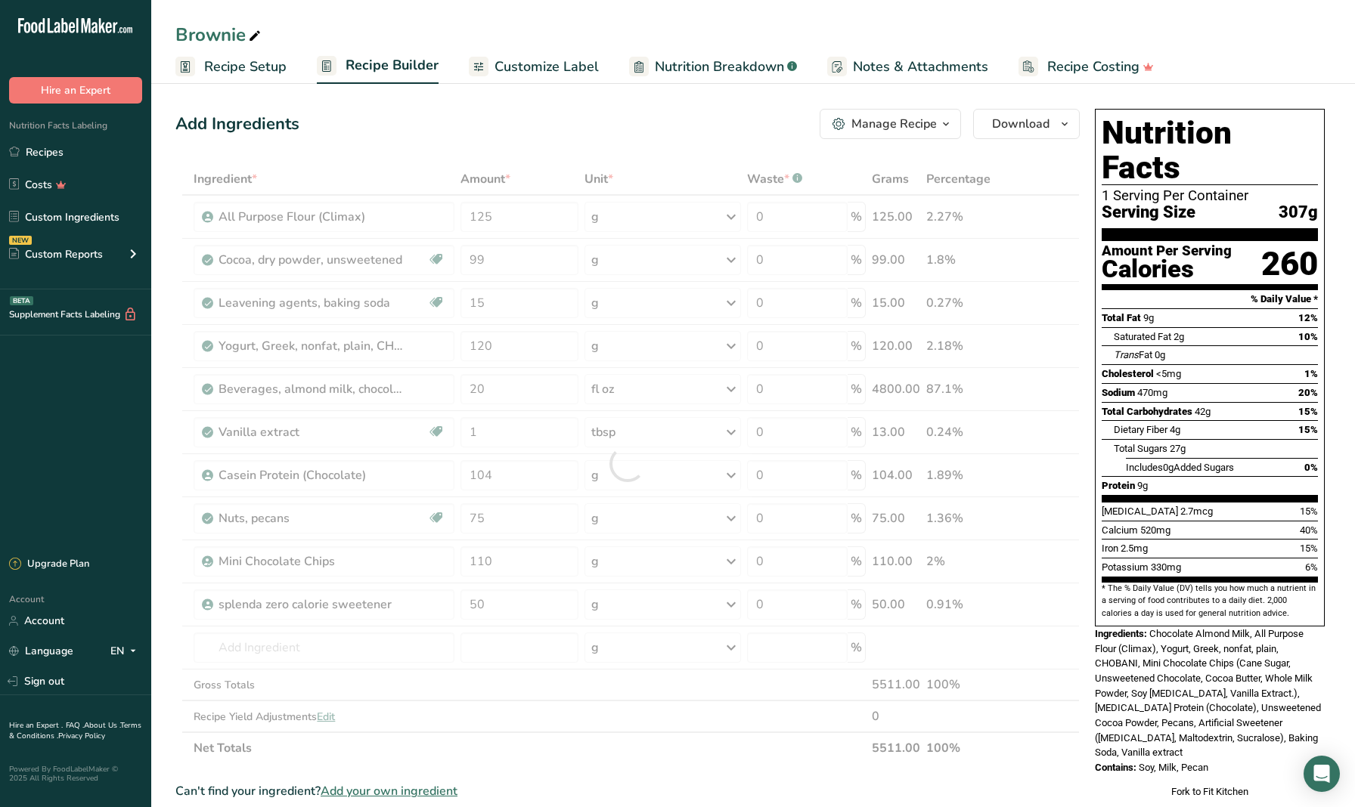
click at [165, 519] on section "Add Ingredients Manage Recipe Delete Recipe Duplicate Recipe Scale Recipe Save …" at bounding box center [752, 717] width 1203 height 1277
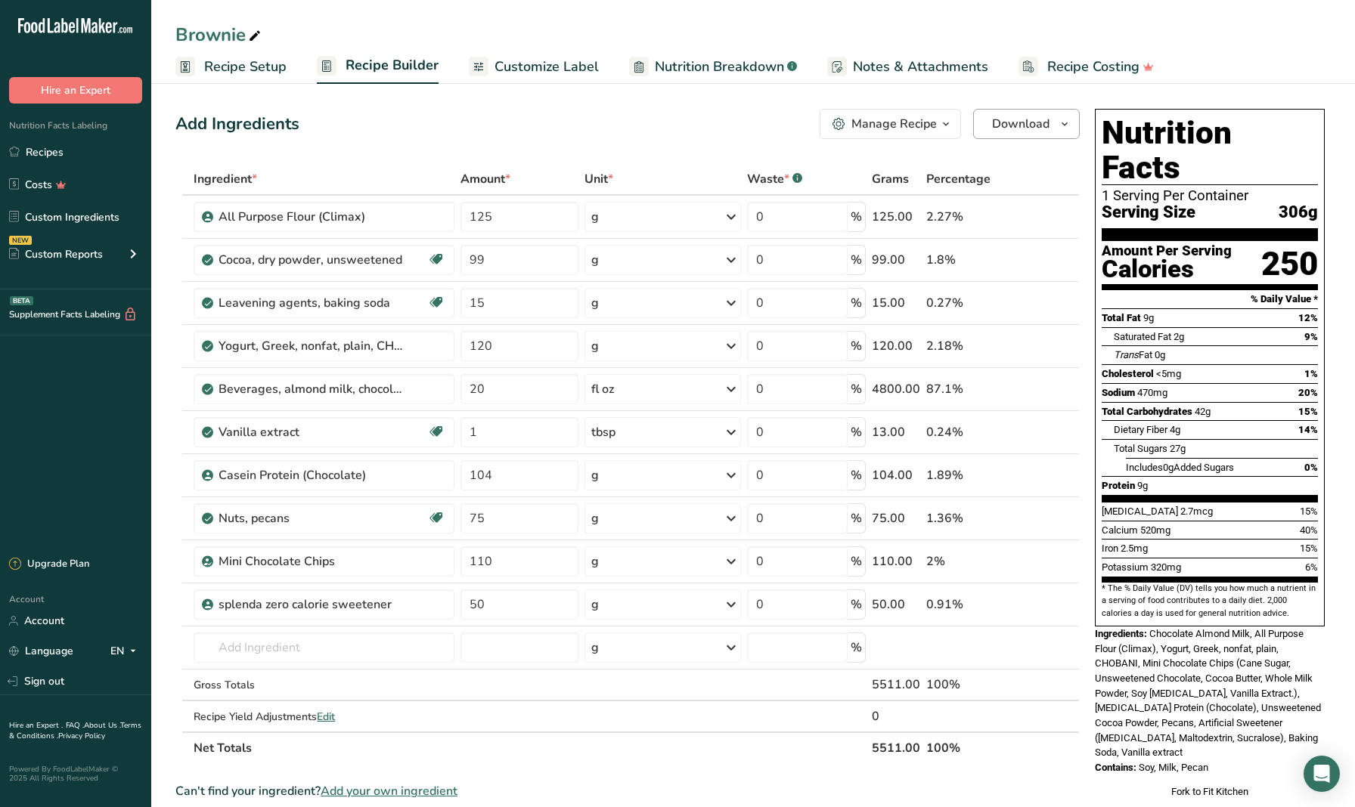
click at [962, 131] on span "button" at bounding box center [1064, 124] width 18 height 18
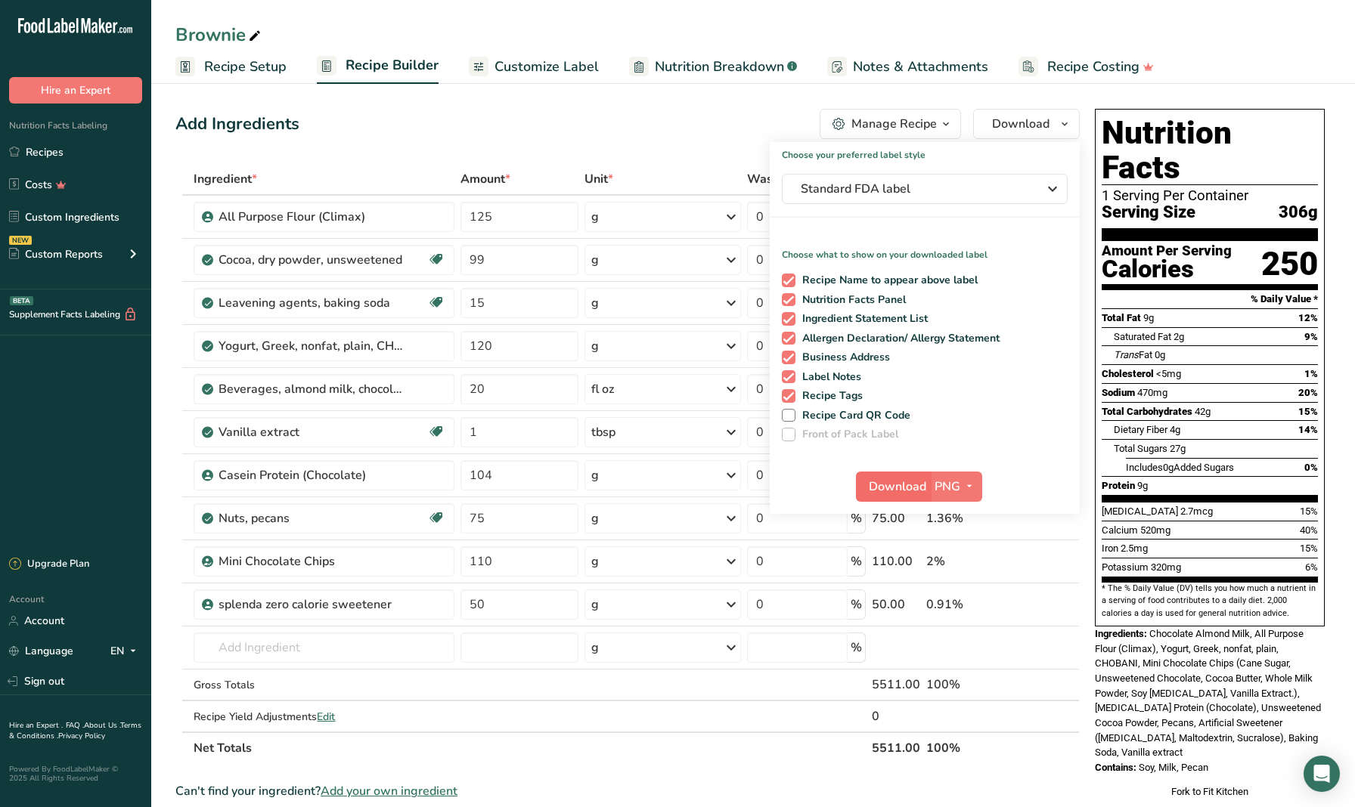
click at [895, 488] on span "Download" at bounding box center [897, 487] width 57 height 18
click at [962, 401] on div "Nutrition Facts 1 Serving Per Container Serving Size 306g Amount Per Serving Ca…" at bounding box center [1210, 454] width 242 height 702
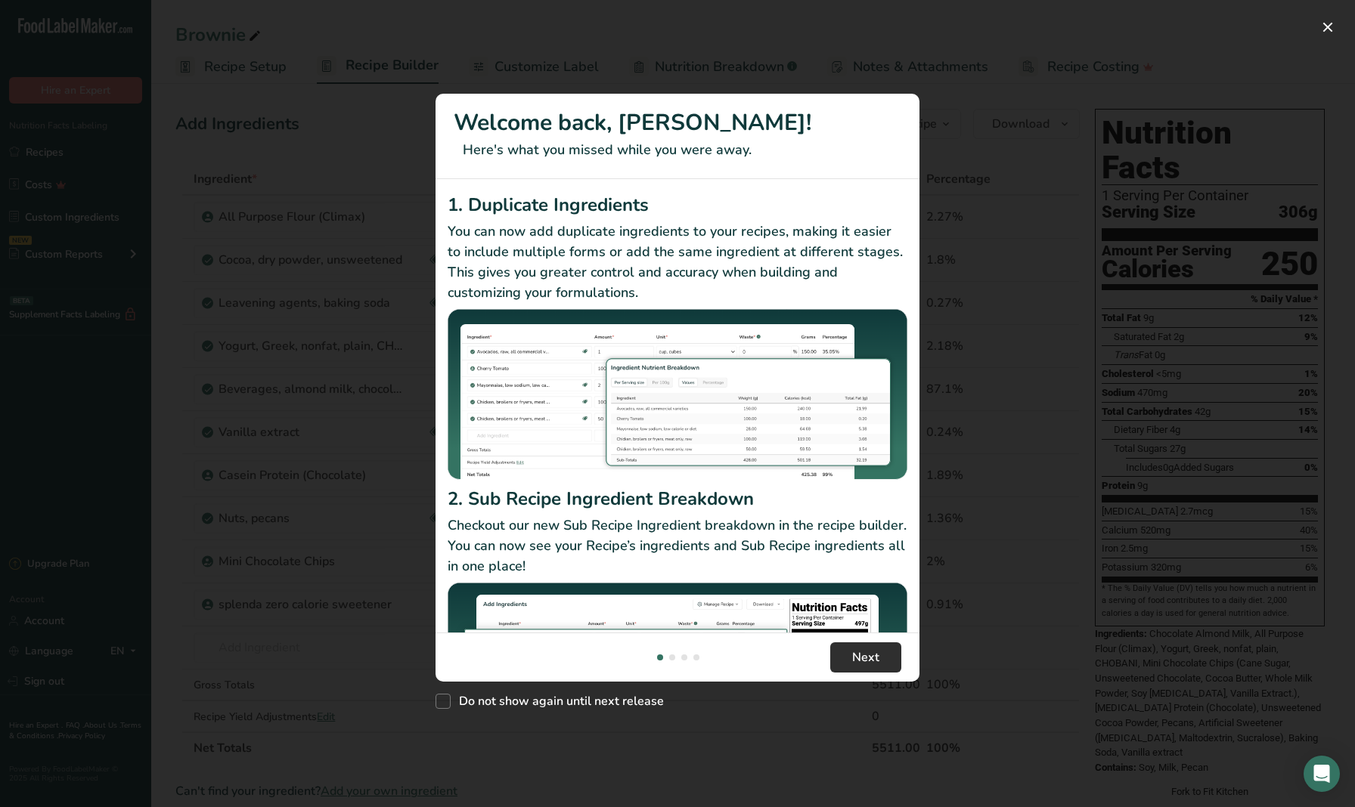
click at [875, 647] on button "Next" at bounding box center [865, 658] width 71 height 30
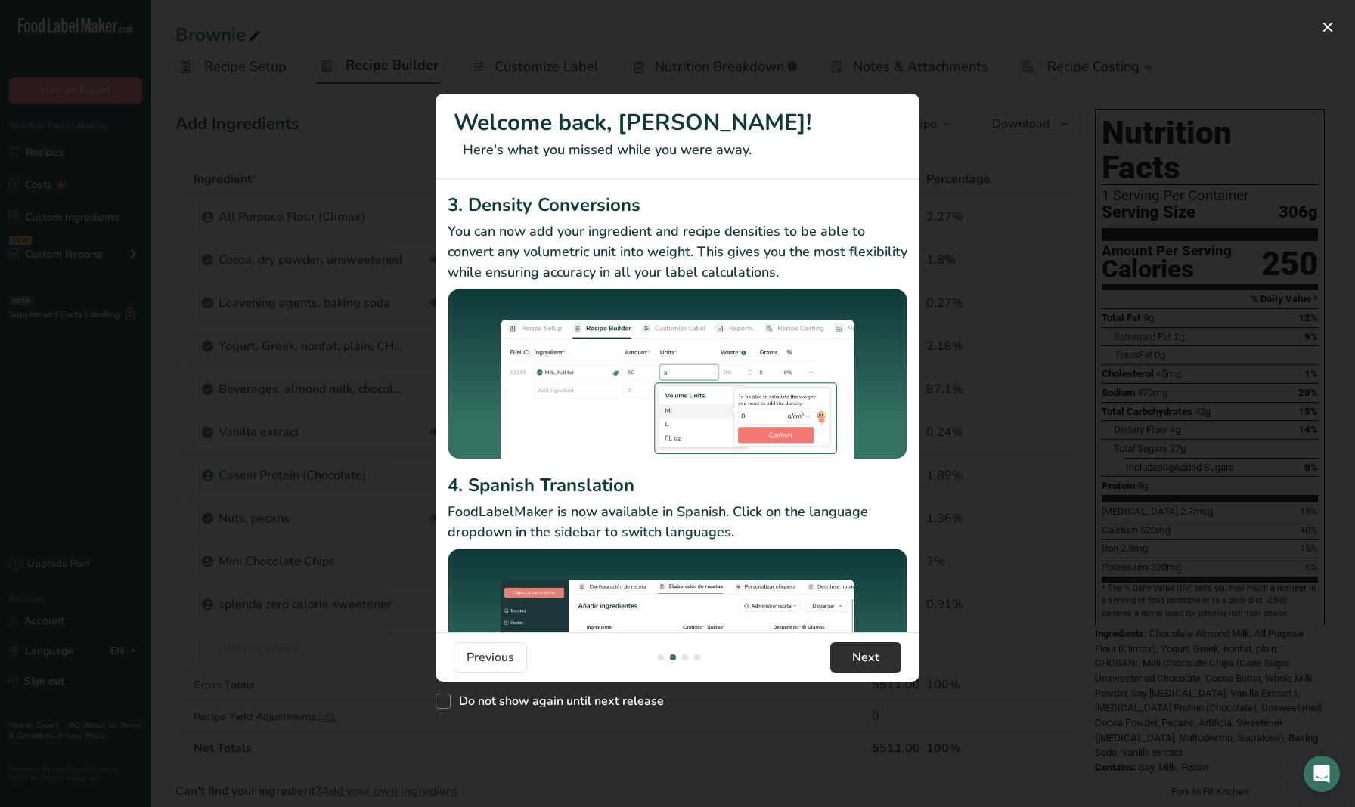
click at [870, 661] on span "Next" at bounding box center [865, 658] width 27 height 18
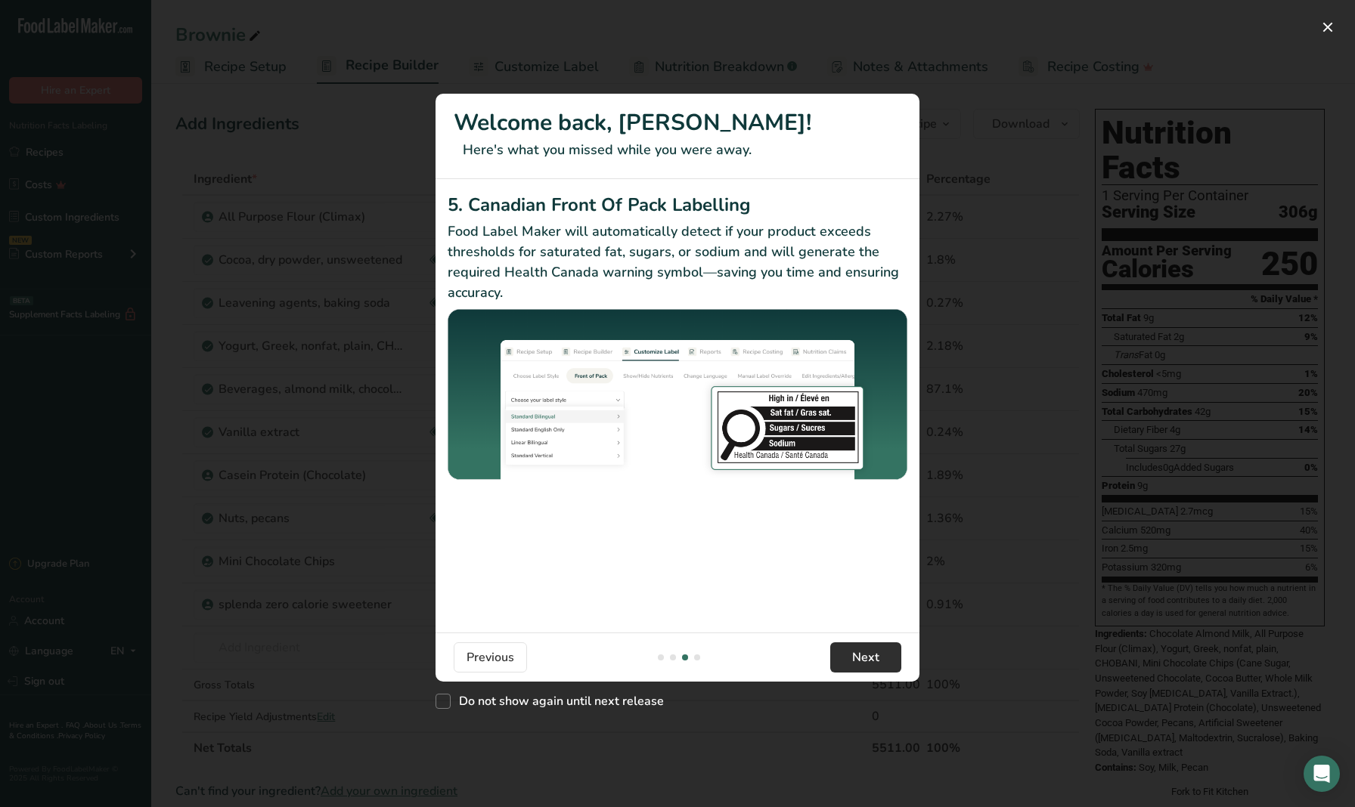
click at [872, 662] on span "Next" at bounding box center [865, 658] width 27 height 18
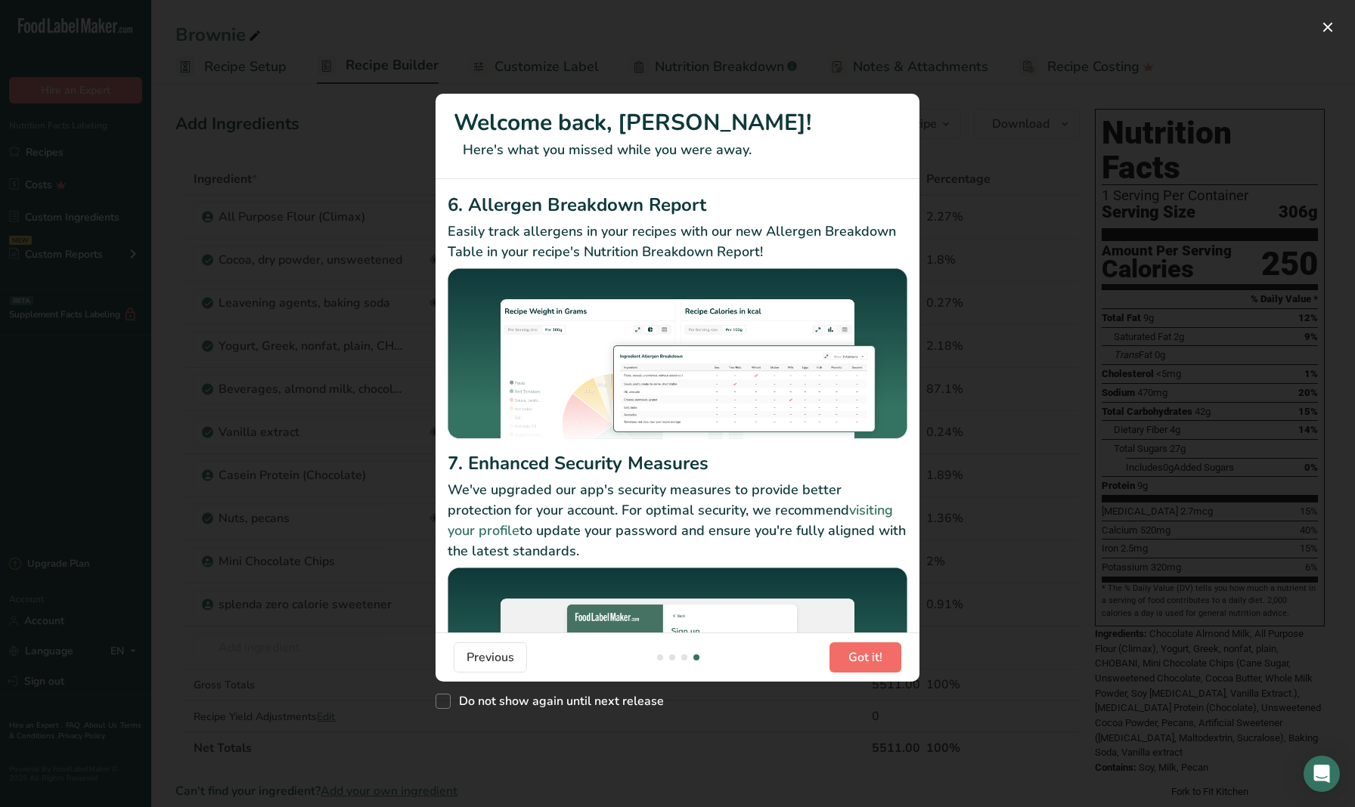
click at [872, 662] on span "Got it!" at bounding box center [865, 658] width 34 height 18
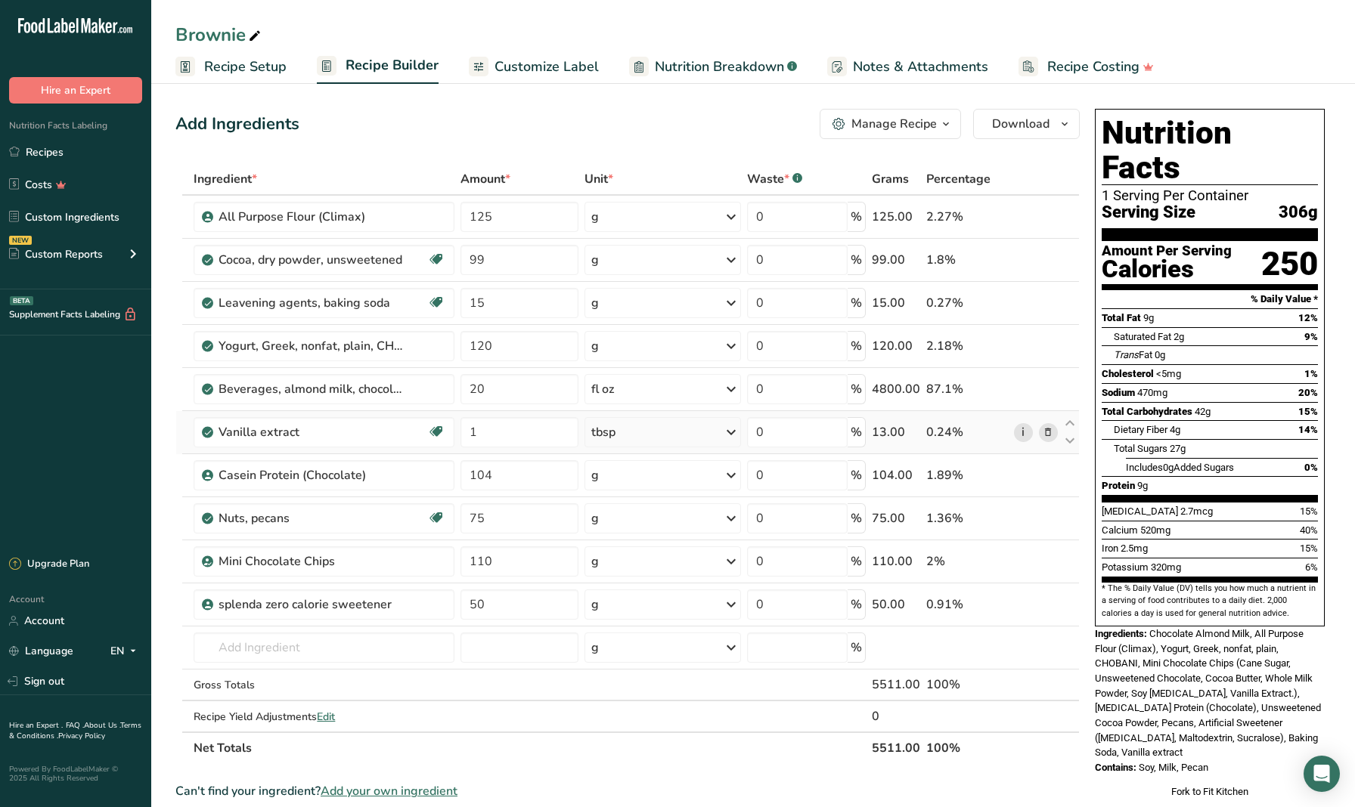
scroll to position [0, 0]
click at [272, 67] on span "Recipe Setup" at bounding box center [245, 67] width 82 height 20
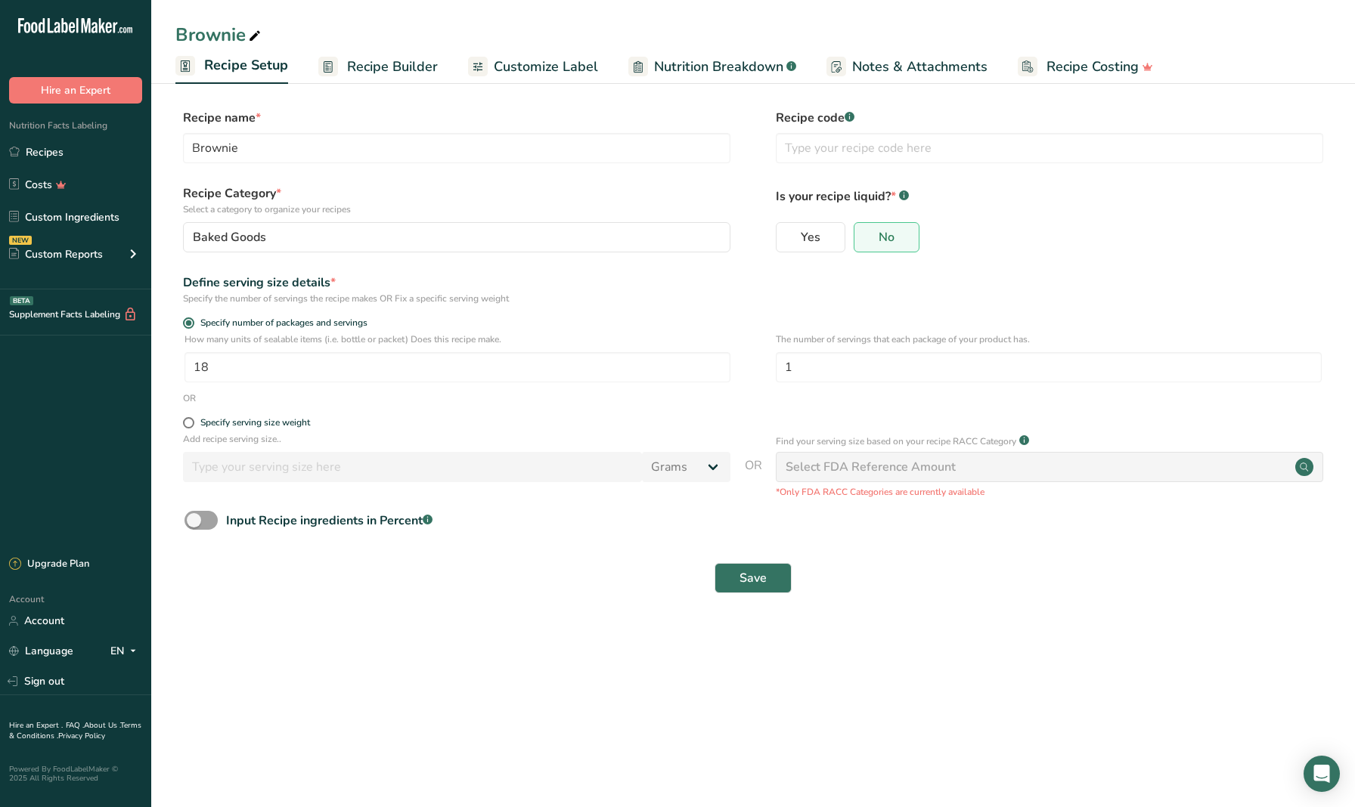
click at [359, 66] on span "Recipe Builder" at bounding box center [392, 67] width 91 height 20
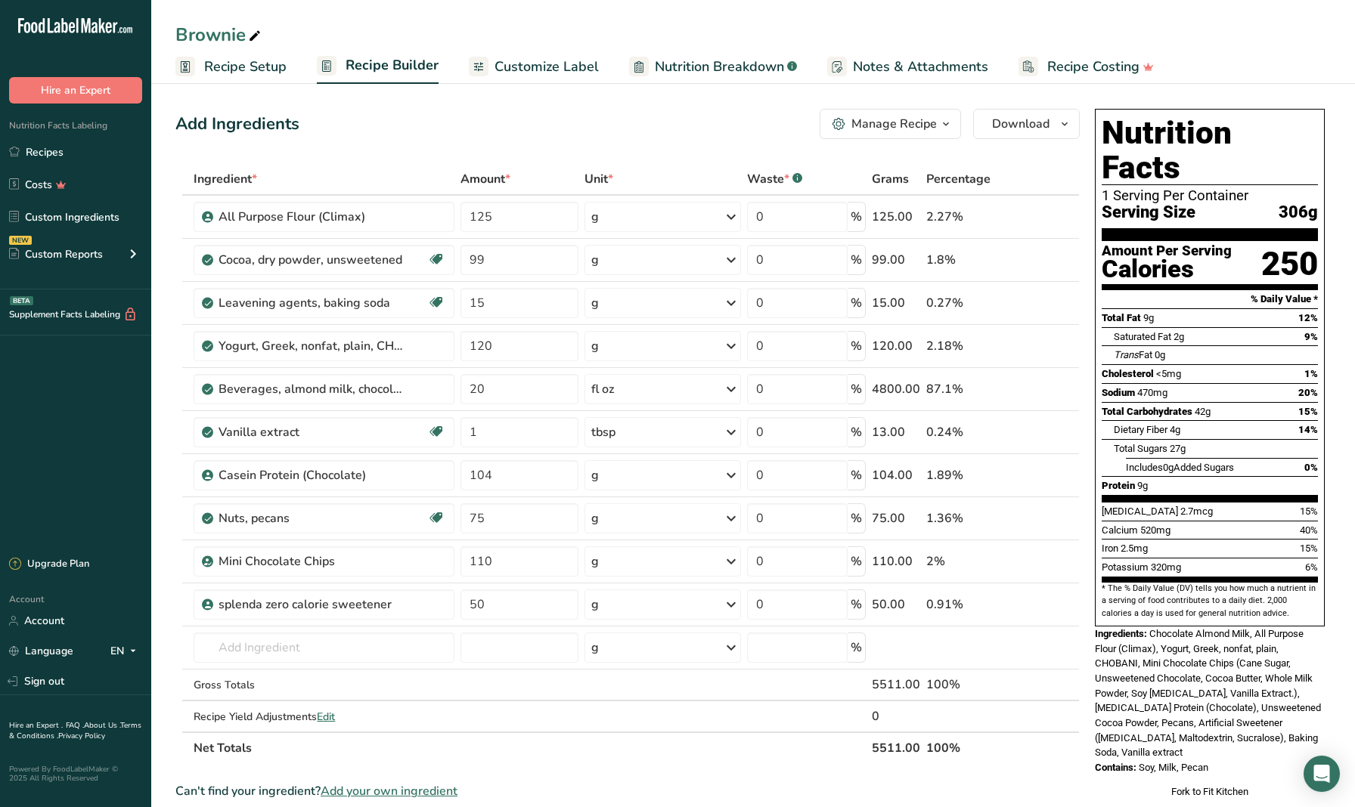
click at [498, 73] on span "Customize Label" at bounding box center [546, 67] width 104 height 20
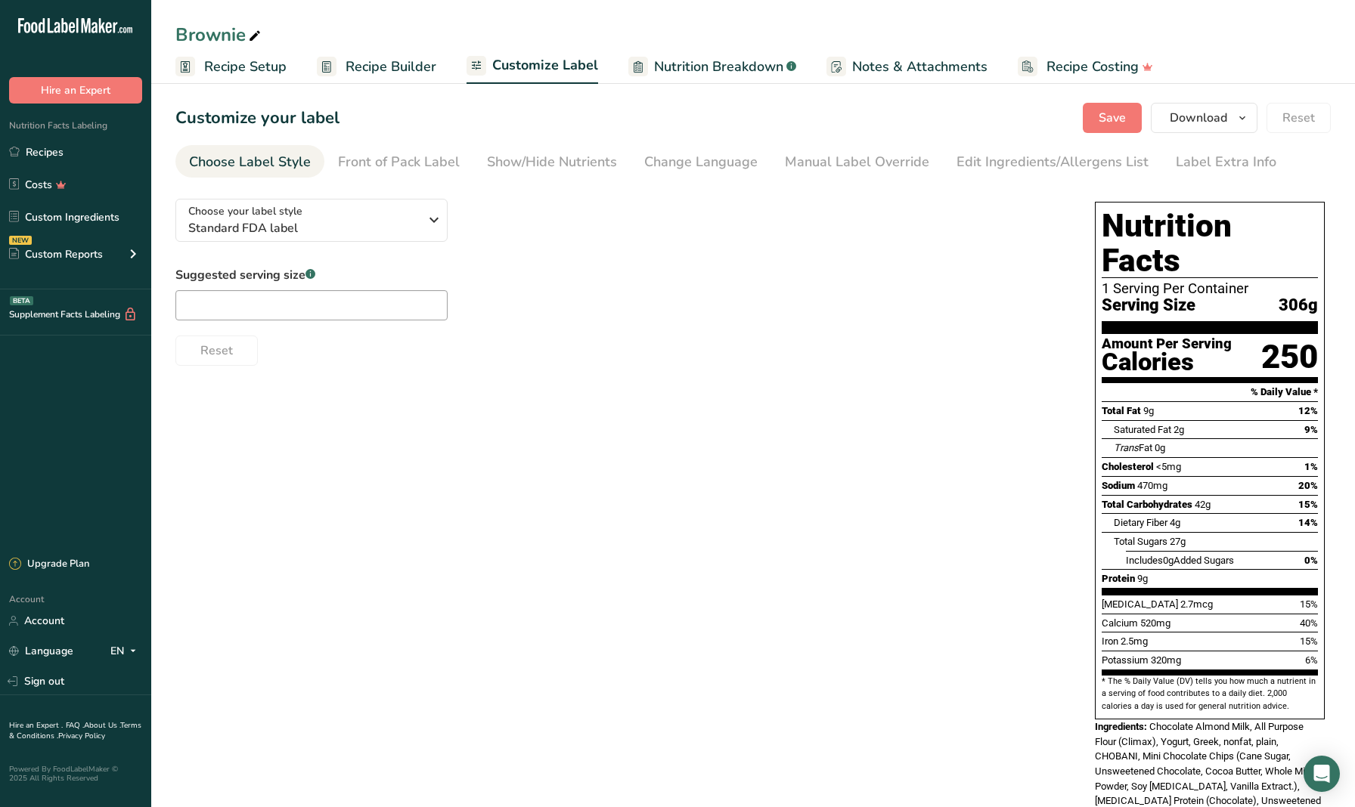
click at [679, 66] on span "Nutrition Breakdown" at bounding box center [718, 67] width 129 height 20
select select "Calories"
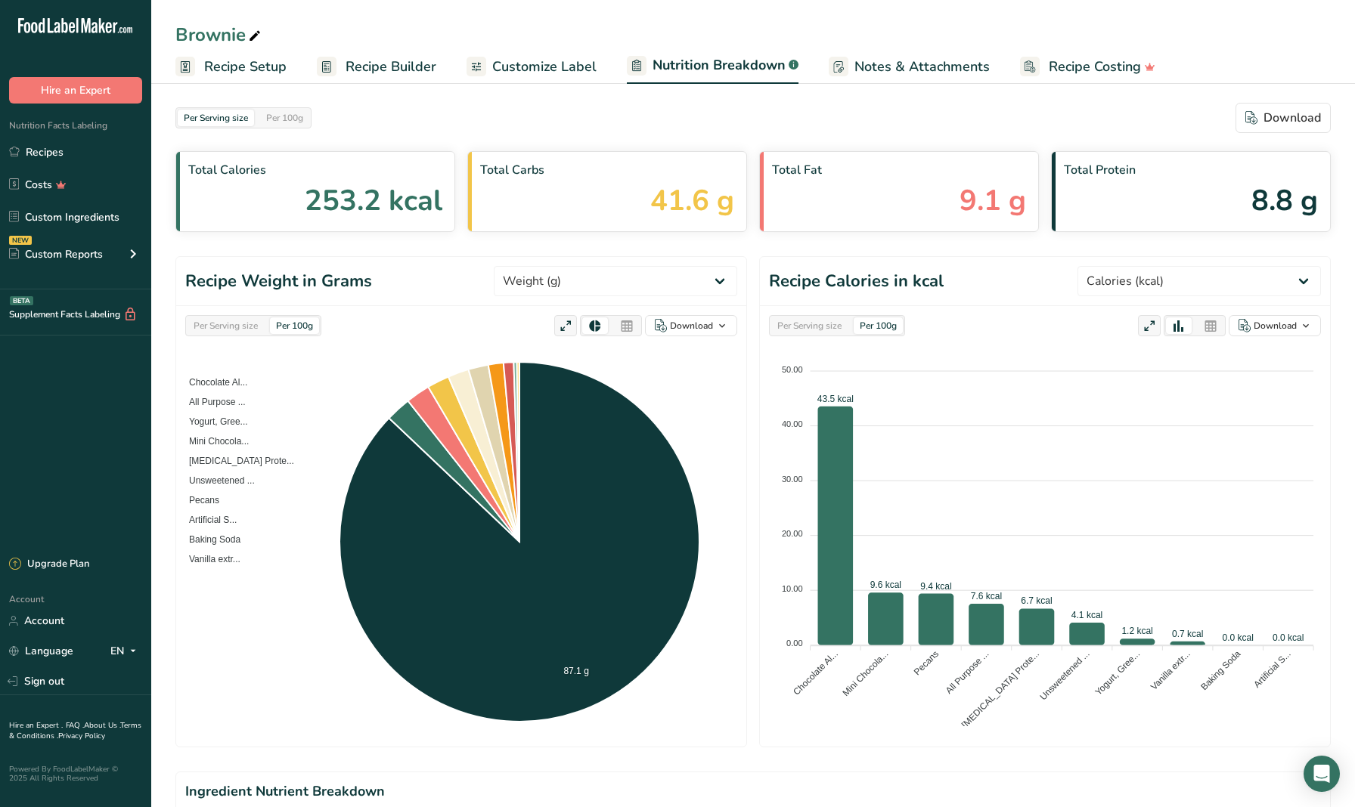
click at [240, 61] on span "Recipe Setup" at bounding box center [245, 67] width 82 height 20
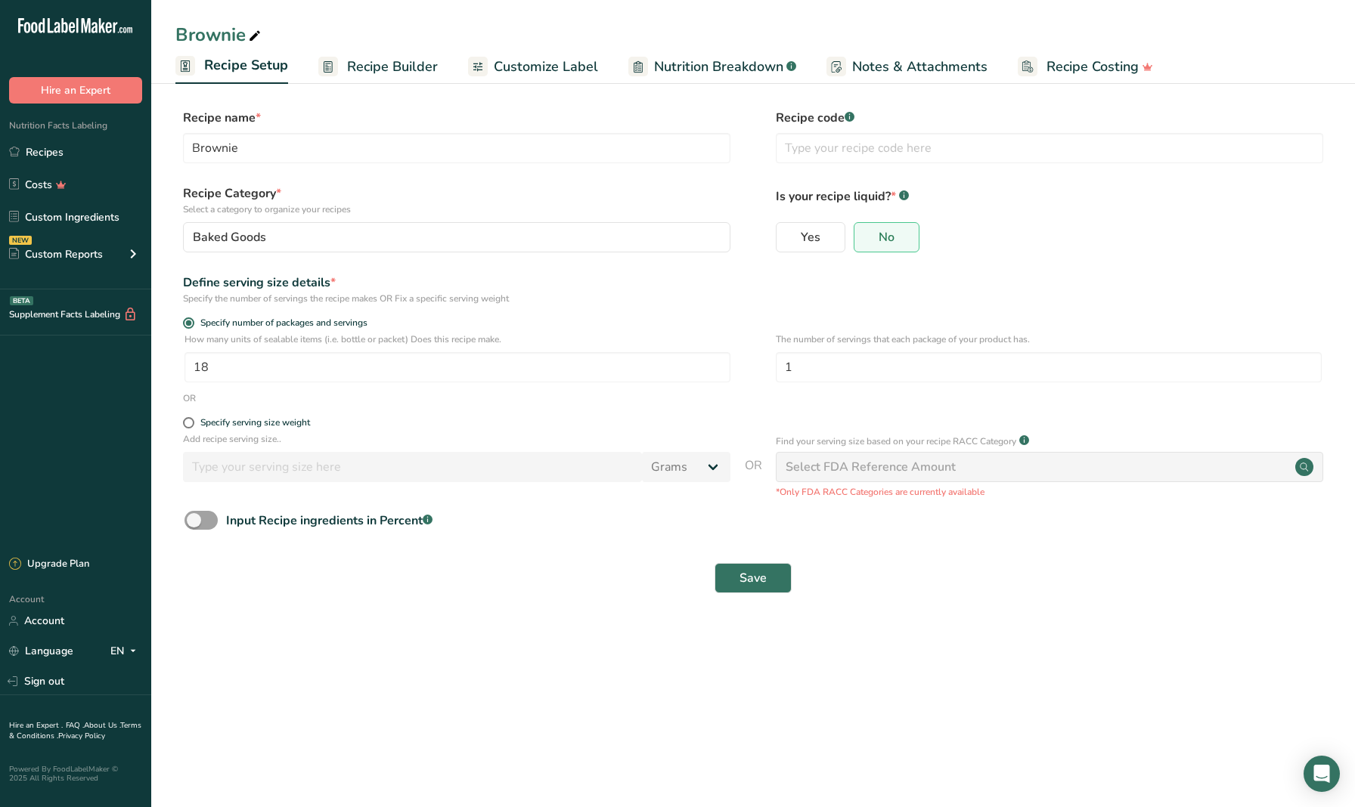
click at [355, 67] on span "Recipe Builder" at bounding box center [392, 67] width 91 height 20
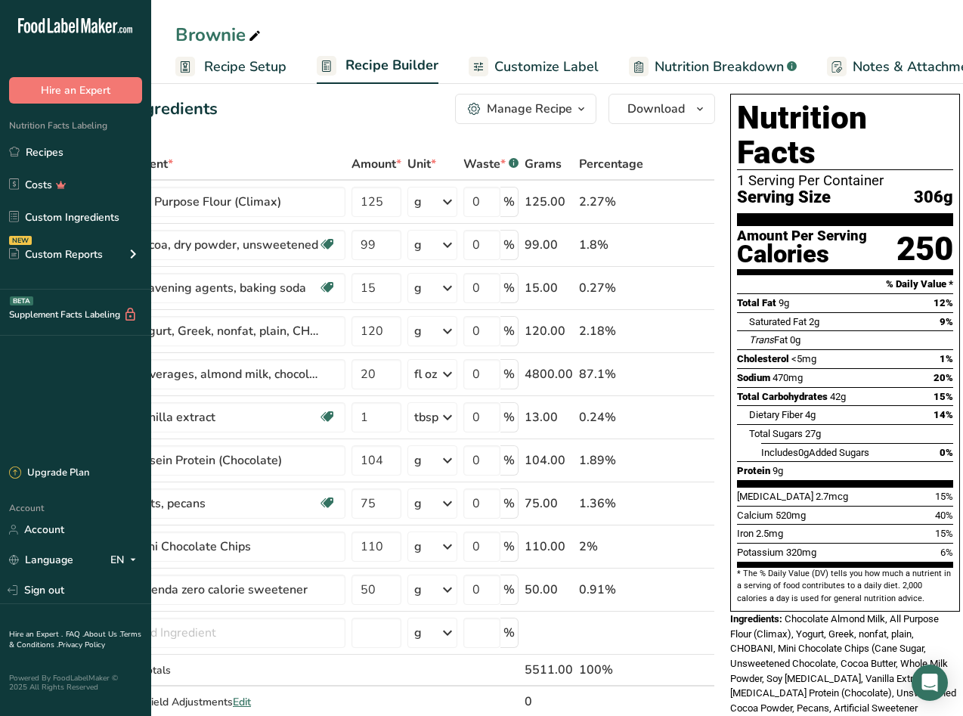
scroll to position [15, 0]
